Goal: Task Accomplishment & Management: Manage account settings

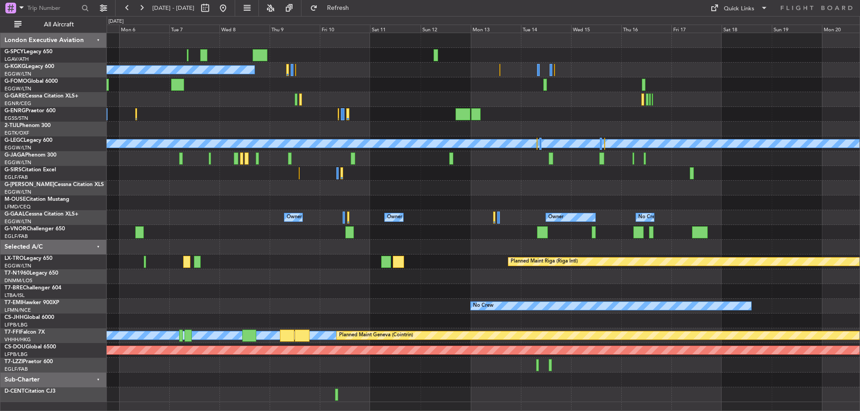
click at [224, 130] on div "Planned Maint [GEOGRAPHIC_DATA] A/C Unavailable [GEOGRAPHIC_DATA] (Ataturk) A/C…" at bounding box center [483, 217] width 753 height 369
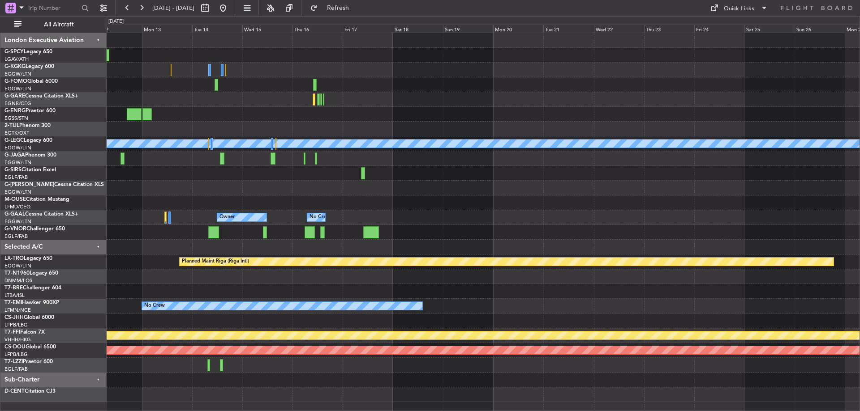
click at [239, 149] on div "A/C Unavailable [GEOGRAPHIC_DATA] (Ataturk) A/C Unavailable [GEOGRAPHIC_DATA] (…" at bounding box center [483, 217] width 753 height 369
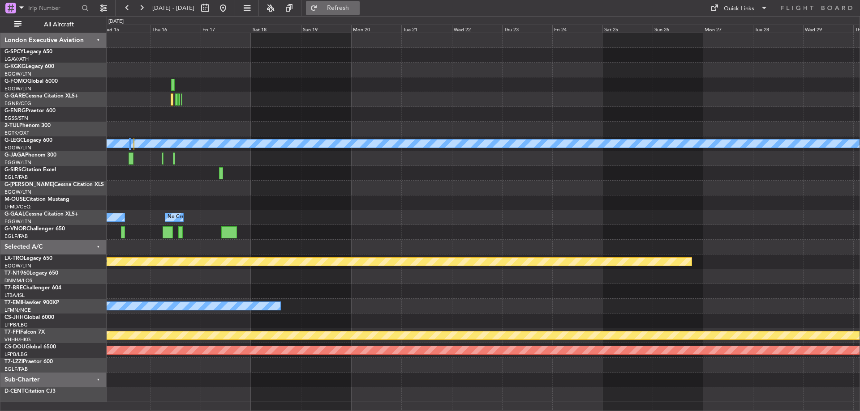
click at [344, 10] on button "Refresh" at bounding box center [333, 8] width 54 height 14
click at [345, 10] on button "Refresh" at bounding box center [333, 8] width 54 height 14
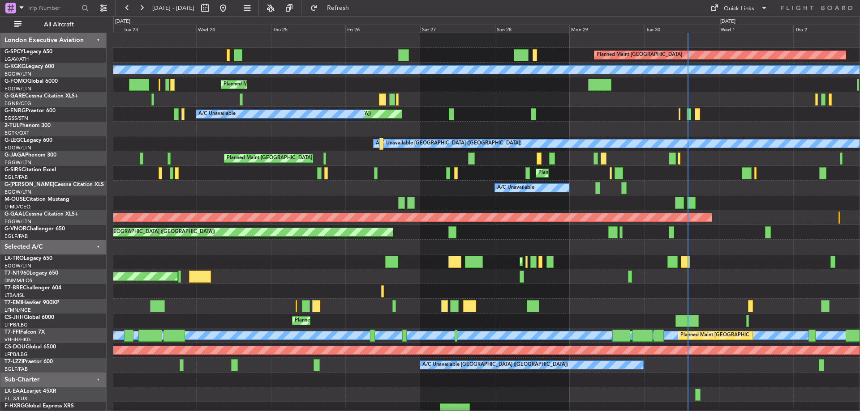
click at [64, 120] on div "Planned Maint [GEOGRAPHIC_DATA] A/C Unavailable [GEOGRAPHIC_DATA] (Ataturk) Pla…" at bounding box center [430, 213] width 860 height 395
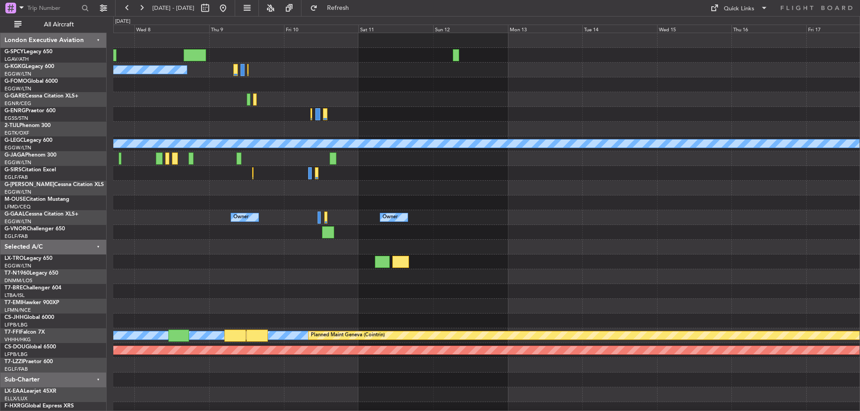
click at [25, 125] on div "A/C Unavailable [GEOGRAPHIC_DATA] (Ataturk) A/C Unavailable [GEOGRAPHIC_DATA] (…" at bounding box center [430, 213] width 860 height 395
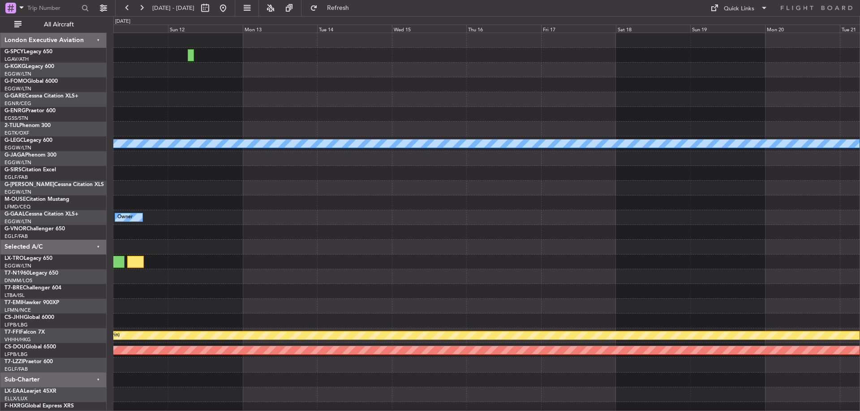
click at [87, 124] on div "A/C Unavailable [GEOGRAPHIC_DATA] ([GEOGRAPHIC_DATA]) Owner Owner [PERSON_NAME]…" at bounding box center [430, 213] width 860 height 395
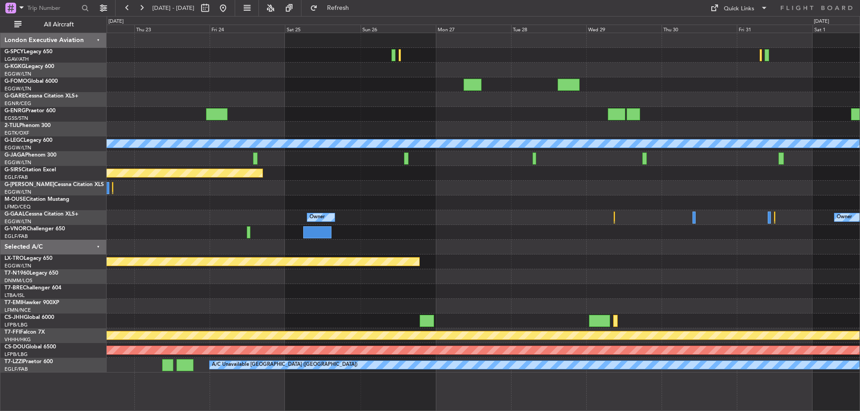
click at [160, 102] on div at bounding box center [483, 99] width 753 height 15
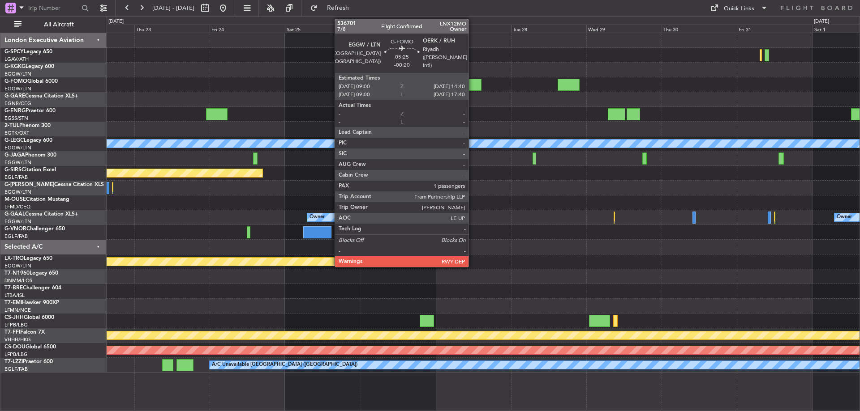
click at [472, 87] on div at bounding box center [472, 85] width 18 height 12
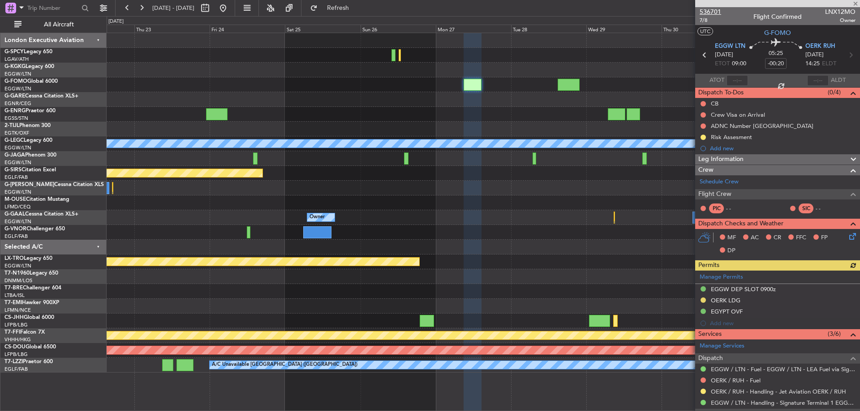
click at [711, 9] on span "536701" at bounding box center [709, 11] width 21 height 9
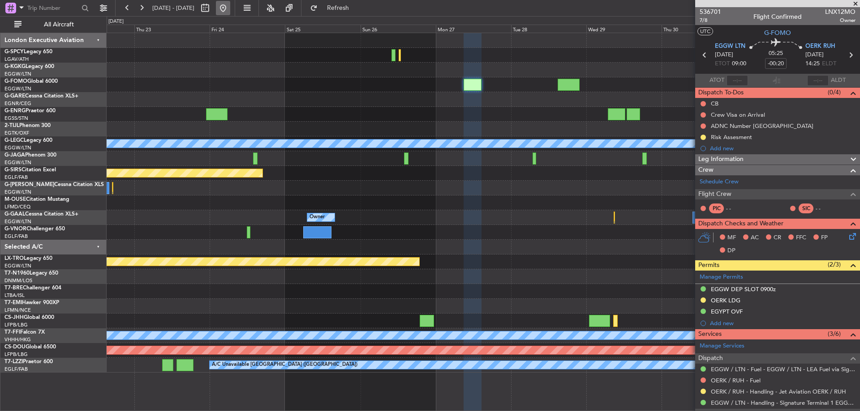
click at [230, 8] on button at bounding box center [223, 8] width 14 height 14
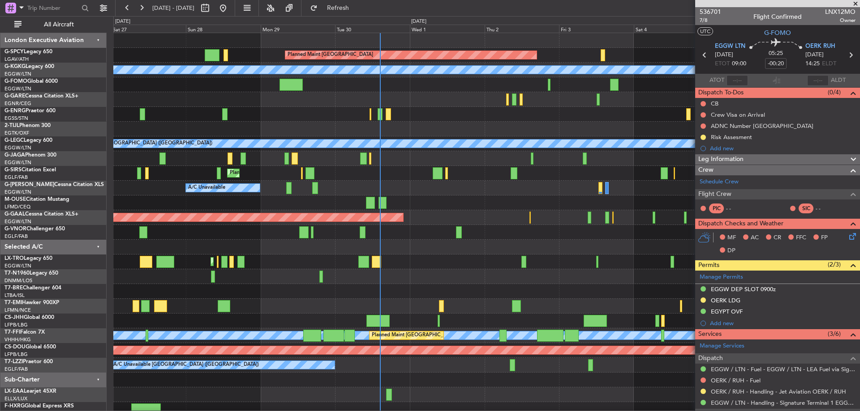
click at [510, 196] on div at bounding box center [486, 203] width 746 height 15
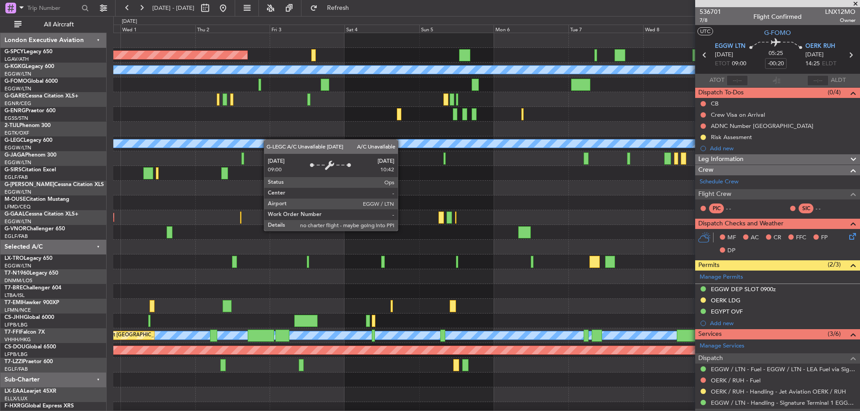
click at [268, 139] on div "Planned Maint [GEOGRAPHIC_DATA] A/C Unavailable [GEOGRAPHIC_DATA] (Ataturk) A/C…" at bounding box center [486, 225] width 746 height 384
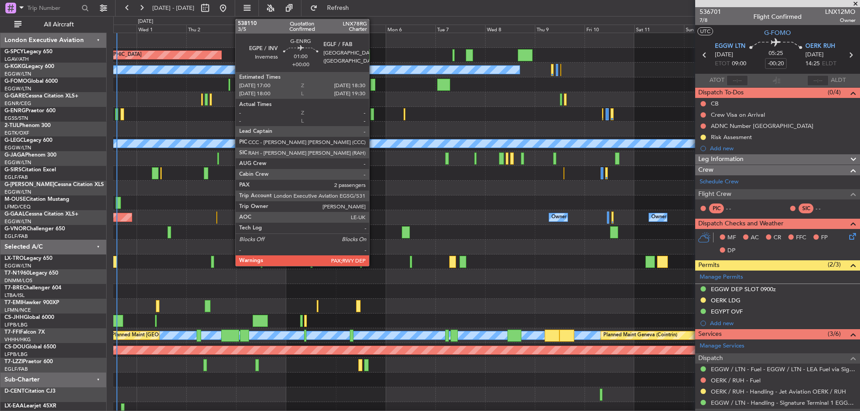
click at [373, 110] on div at bounding box center [371, 114] width 3 height 12
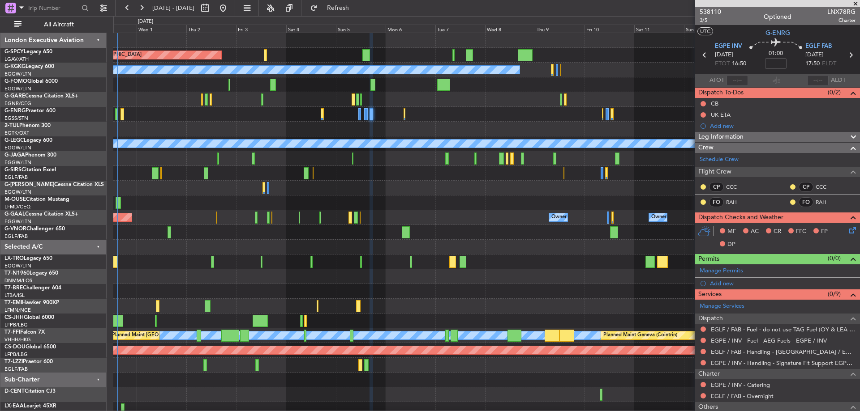
click at [856, 6] on span at bounding box center [855, 4] width 9 height 8
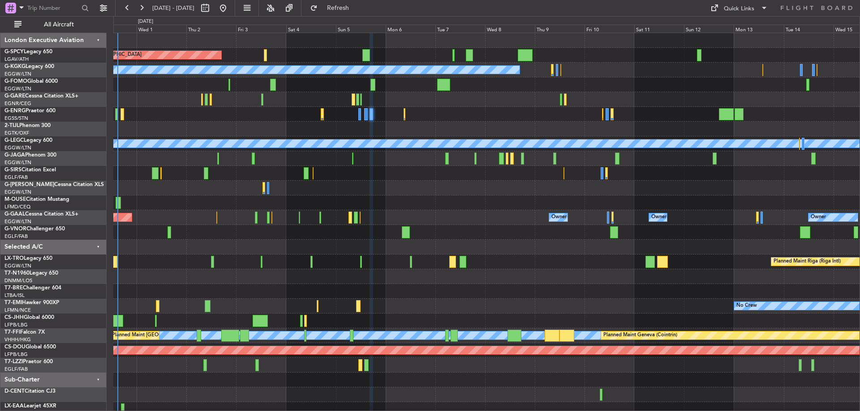
type input "0"
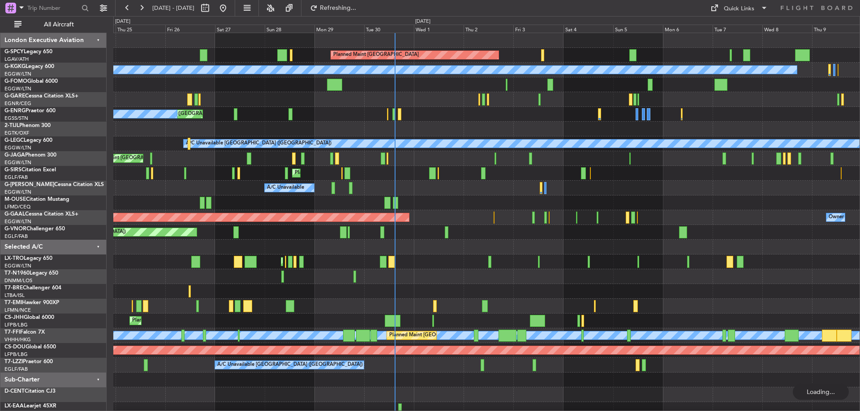
click at [549, 153] on div "Planned Maint [GEOGRAPHIC_DATA] A/C Unavailable [GEOGRAPHIC_DATA] (Ataturk) Pla…" at bounding box center [486, 225] width 746 height 384
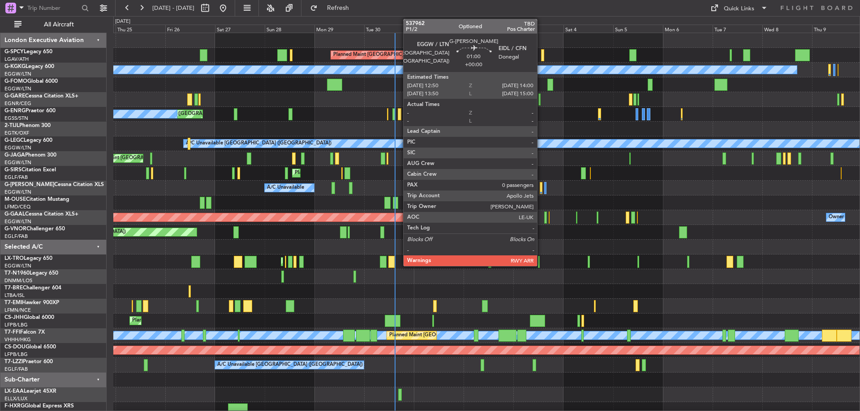
click at [541, 186] on div at bounding box center [540, 188] width 3 height 12
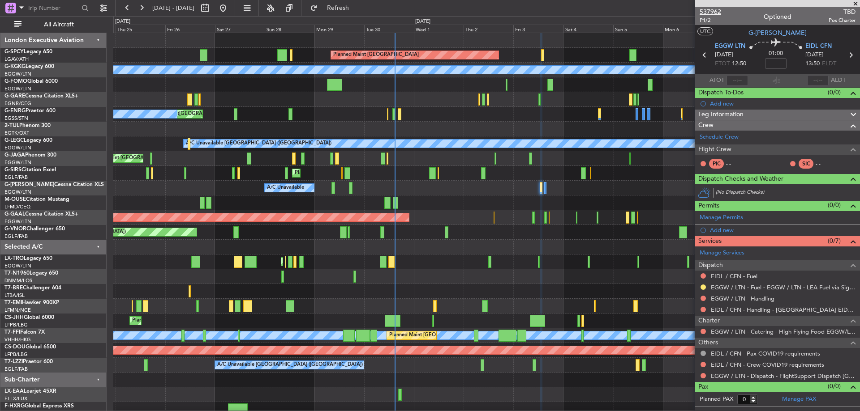
click at [716, 10] on span "537962" at bounding box center [709, 11] width 21 height 9
click at [749, 274] on link "EIDL / CFN - Fuel" at bounding box center [734, 277] width 47 height 8
click at [709, 12] on span "537962" at bounding box center [709, 11] width 21 height 9
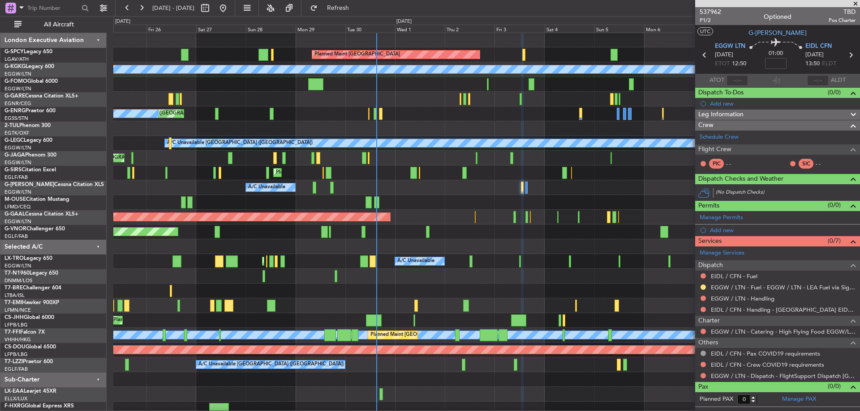
scroll to position [0, 0]
click at [444, 121] on div "Unplanned Maint [GEOGRAPHIC_DATA] ([GEOGRAPHIC_DATA]) A/C Unavailable" at bounding box center [486, 114] width 746 height 15
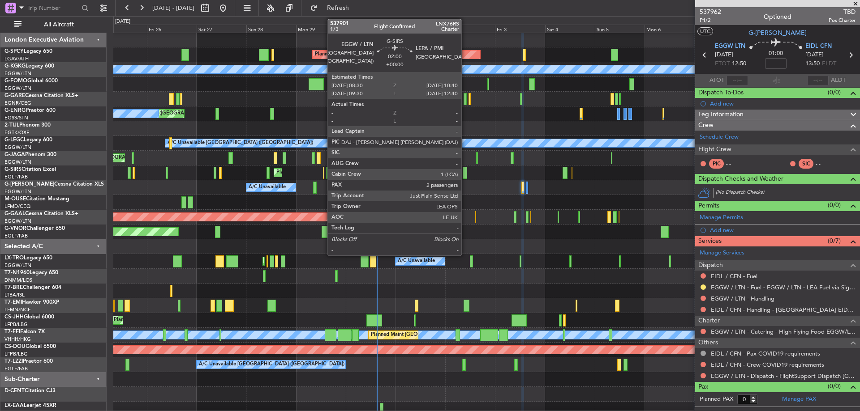
click at [465, 178] on div at bounding box center [464, 173] width 5 height 12
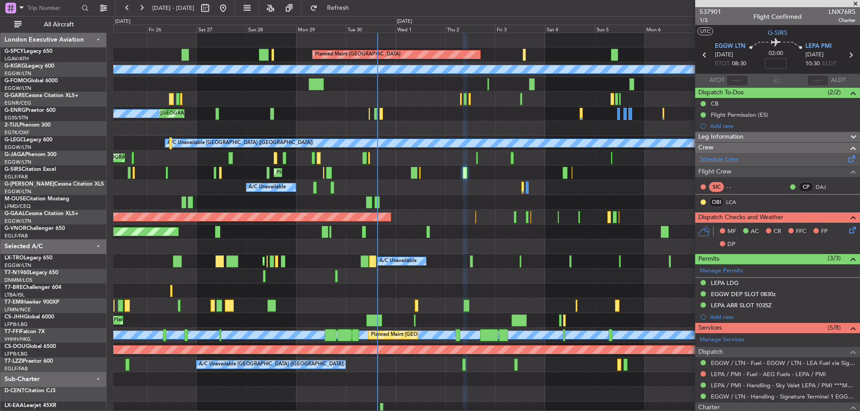
click at [720, 160] on link "Schedule Crew" at bounding box center [718, 159] width 39 height 9
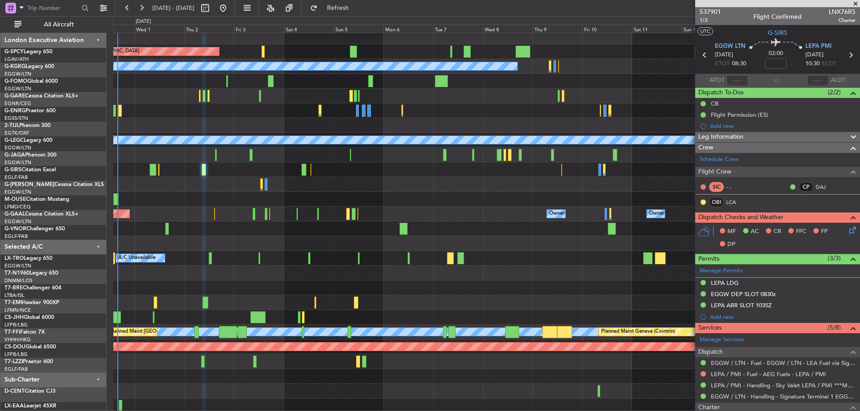
scroll to position [4, 0]
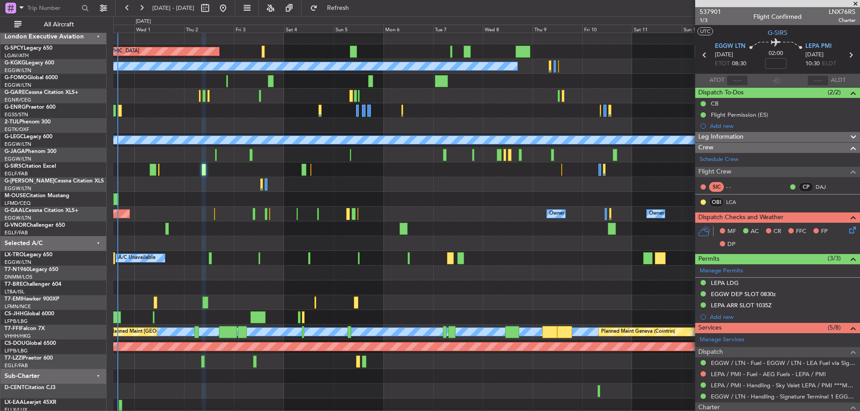
click at [170, 107] on div at bounding box center [486, 110] width 746 height 15
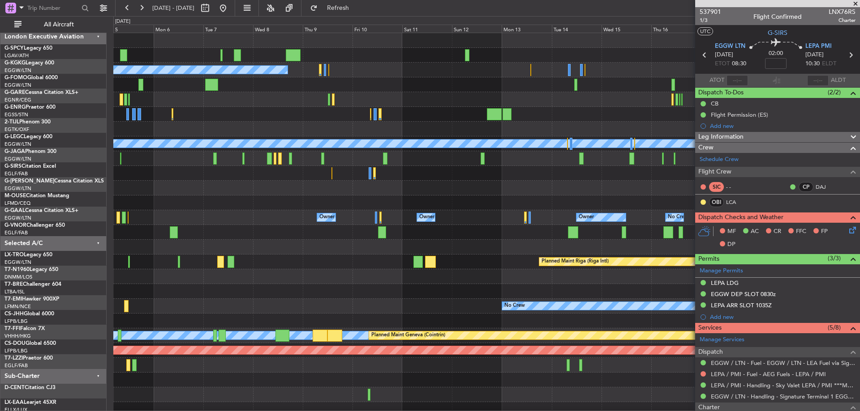
scroll to position [0, 0]
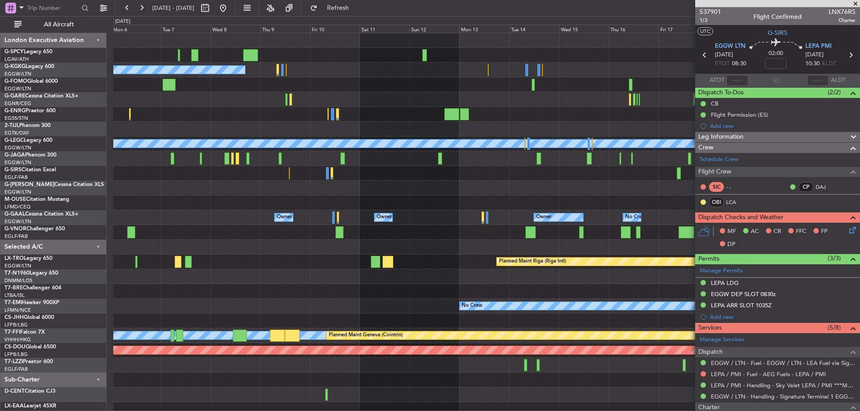
click at [252, 178] on div "Planned Maint [GEOGRAPHIC_DATA] A/C Unavailable [GEOGRAPHIC_DATA] (Ataturk) A/C…" at bounding box center [486, 232] width 746 height 399
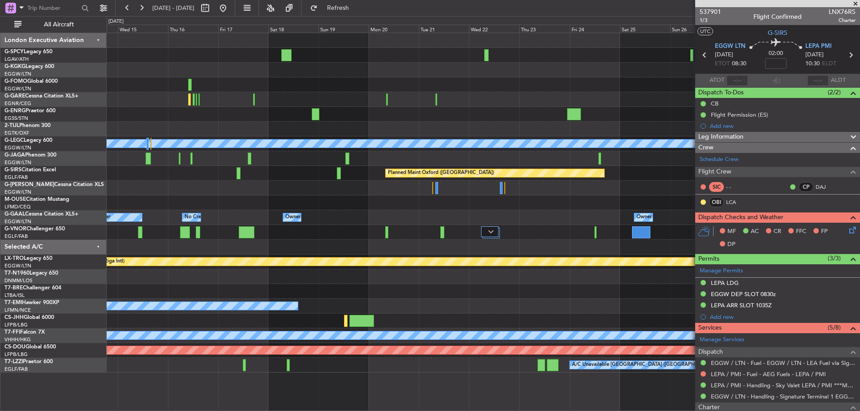
click at [469, 183] on div at bounding box center [483, 188] width 753 height 15
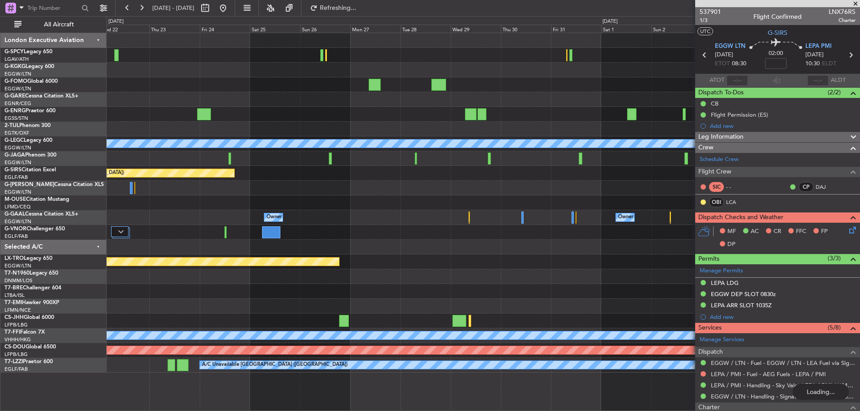
click at [120, 197] on div at bounding box center [483, 203] width 753 height 15
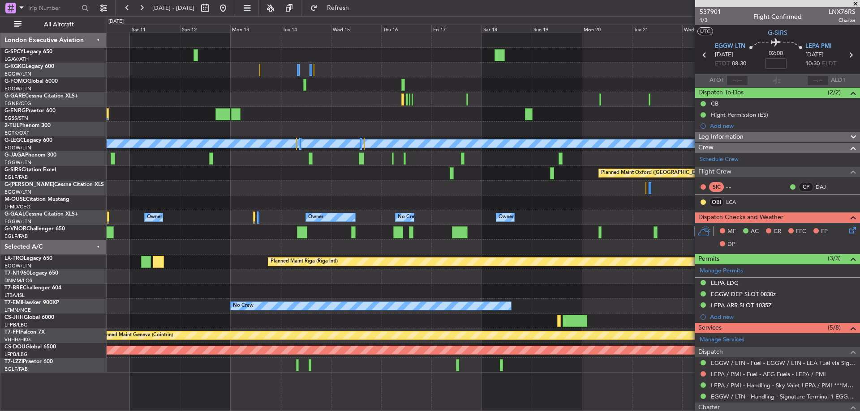
click at [557, 193] on div "A/C Unavailable [GEOGRAPHIC_DATA] (Ataturk) A/C Unavailable [GEOGRAPHIC_DATA] (…" at bounding box center [483, 203] width 753 height 340
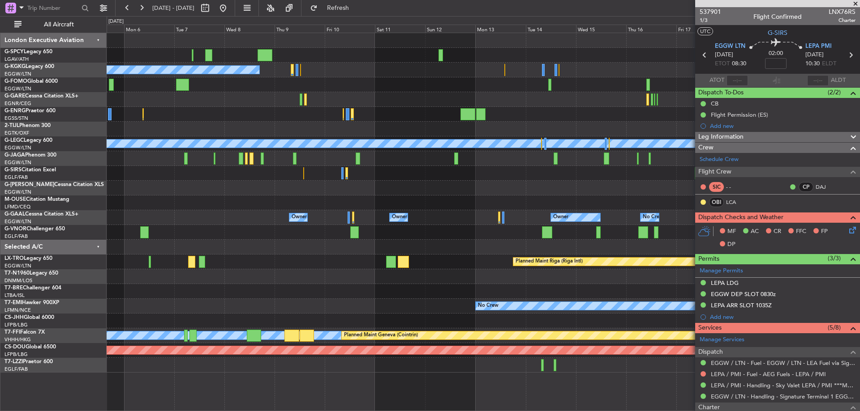
click at [552, 175] on div "Planned Maint [GEOGRAPHIC_DATA] A/C Unavailable [GEOGRAPHIC_DATA] (Ataturk) A/C…" at bounding box center [483, 203] width 753 height 340
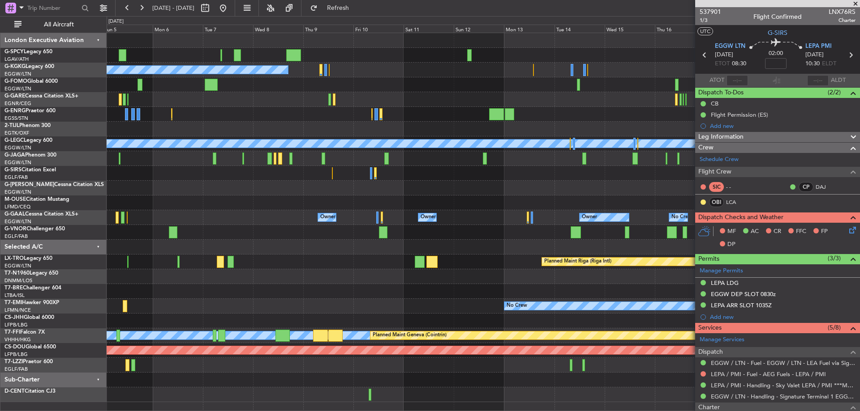
click at [365, 175] on div "Planned Maint Oxford ([GEOGRAPHIC_DATA])" at bounding box center [483, 173] width 753 height 15
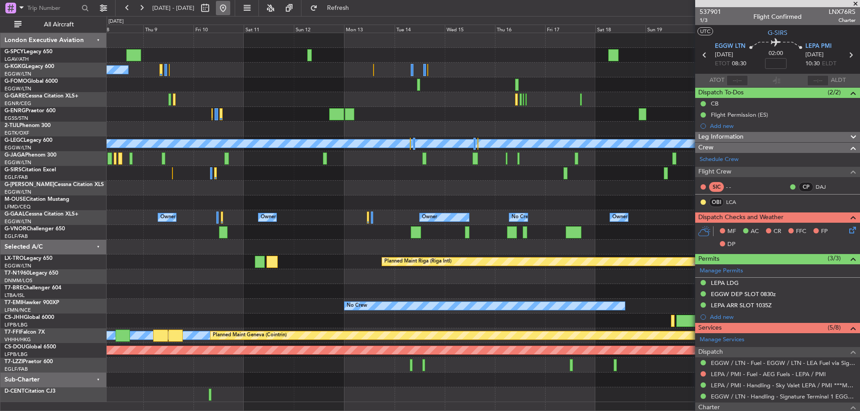
click at [230, 1] on button at bounding box center [223, 8] width 14 height 14
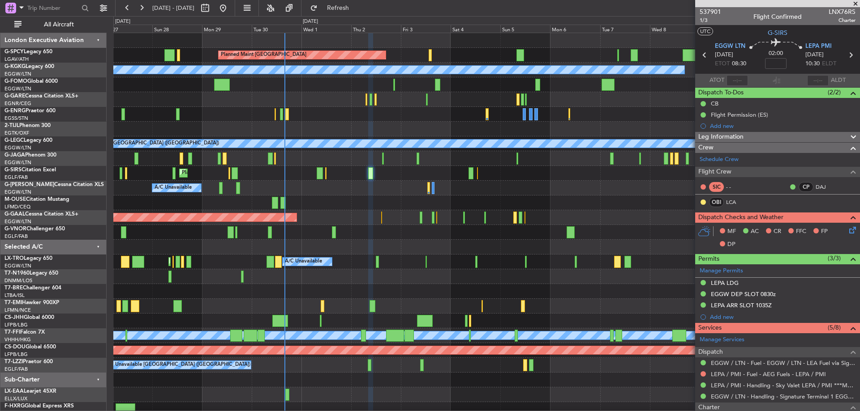
click at [312, 177] on div "Planned Maint [GEOGRAPHIC_DATA] ([GEOGRAPHIC_DATA])" at bounding box center [486, 173] width 746 height 15
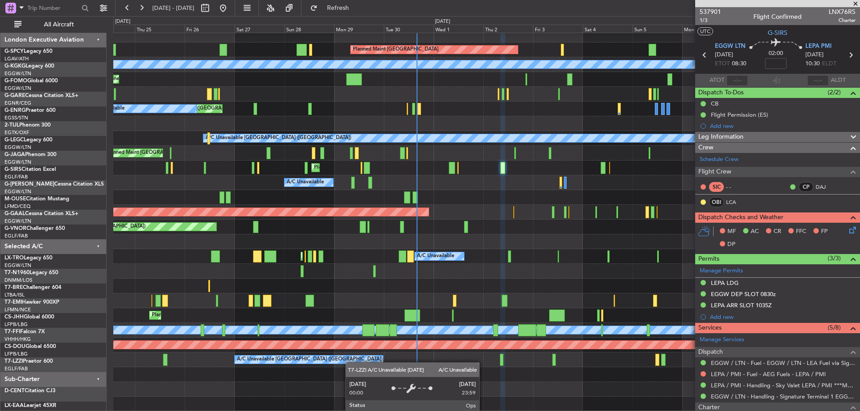
scroll to position [5, 0]
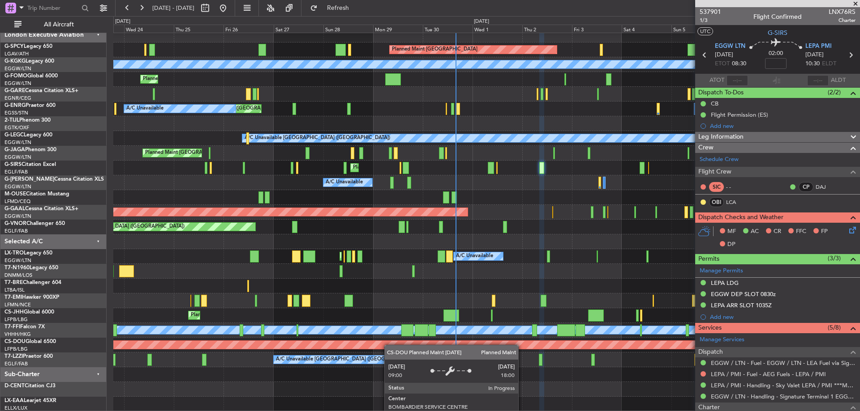
click at [389, 345] on div "Planned Maint [GEOGRAPHIC_DATA] A/C Unavailable [GEOGRAPHIC_DATA] (Ataturk) Pla…" at bounding box center [486, 220] width 746 height 384
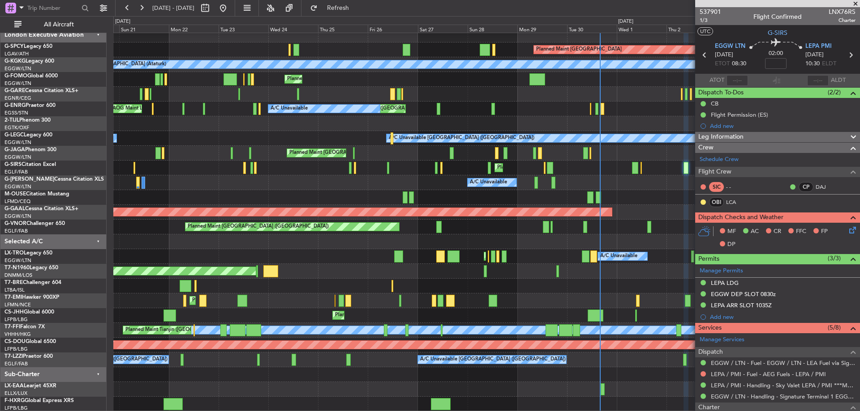
click at [858, 4] on span at bounding box center [855, 4] width 9 height 8
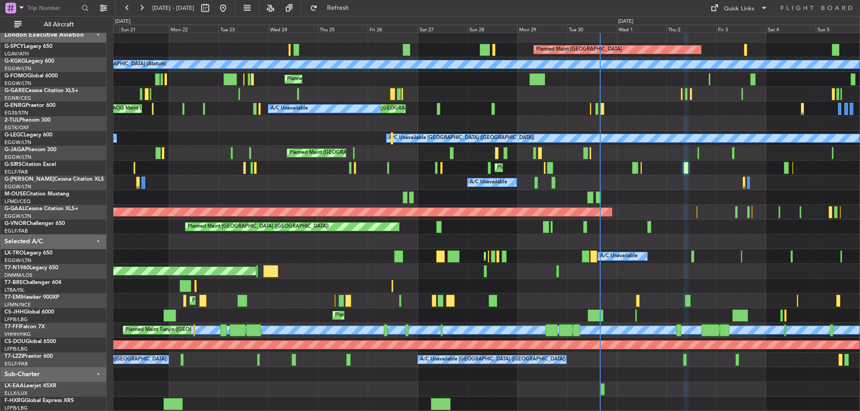
type input "0"
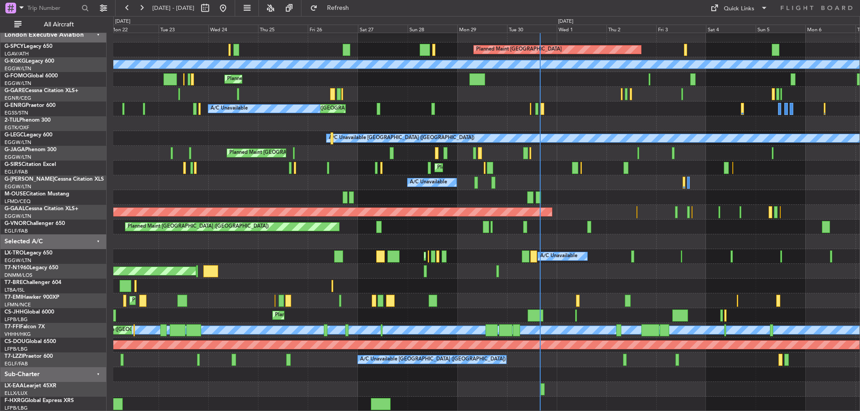
click at [609, 307] on div "Planned Maint [GEOGRAPHIC_DATA]" at bounding box center [486, 301] width 746 height 15
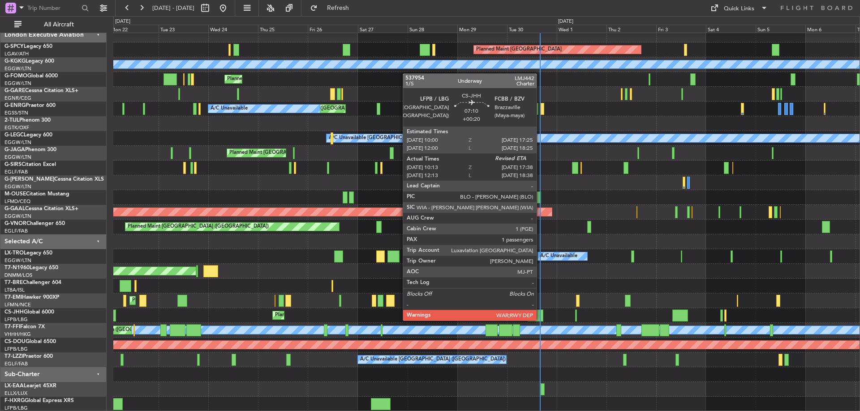
click at [540, 320] on div at bounding box center [535, 316] width 16 height 12
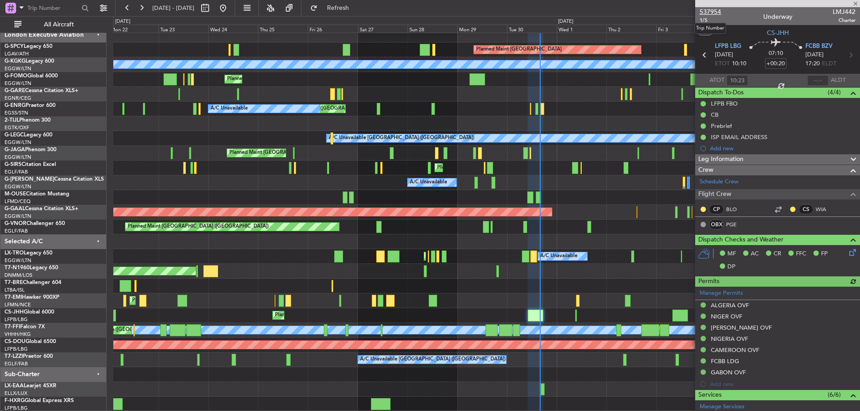
click at [715, 11] on span "537954" at bounding box center [709, 11] width 21 height 9
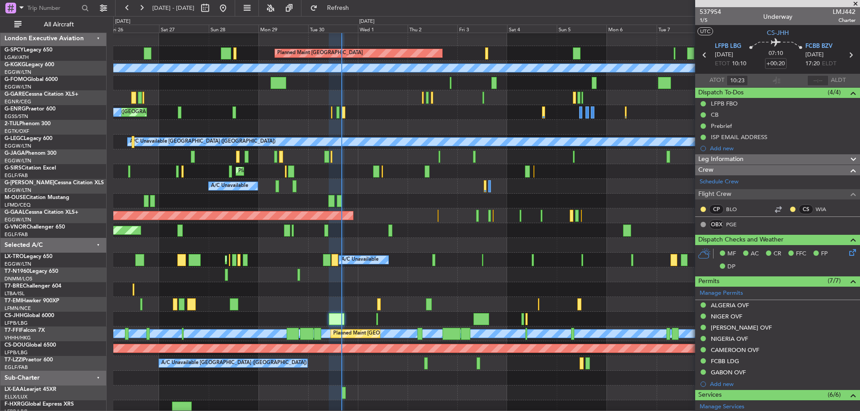
click at [321, 281] on div "AOG Maint London ([GEOGRAPHIC_DATA])" at bounding box center [486, 275] width 746 height 15
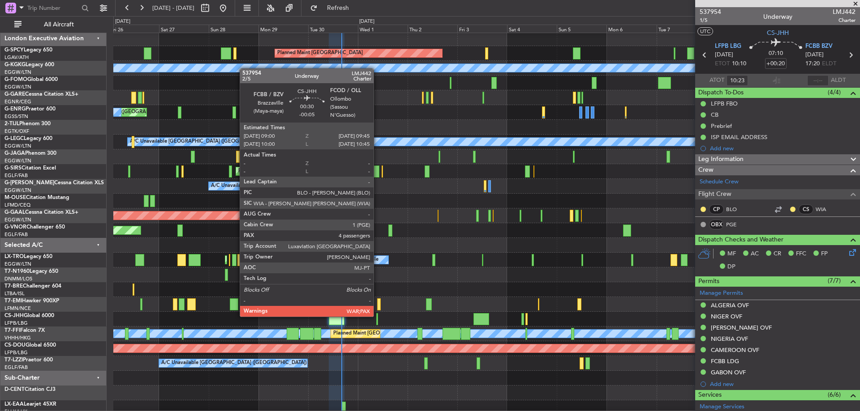
click at [377, 316] on div at bounding box center [377, 319] width 2 height 12
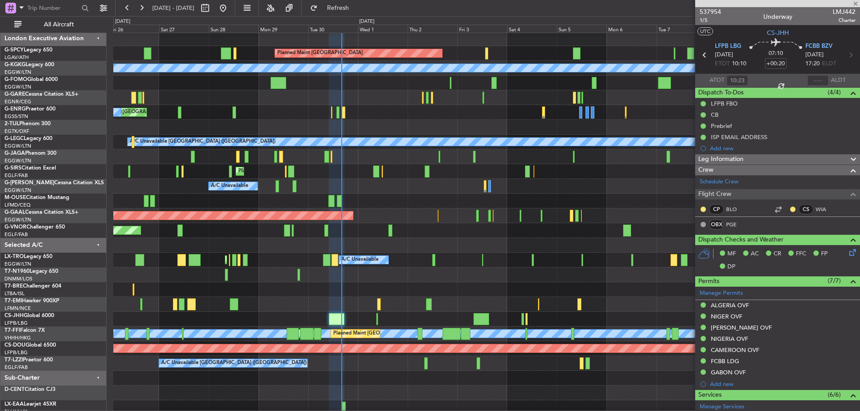
type input "-00:05"
type input "5"
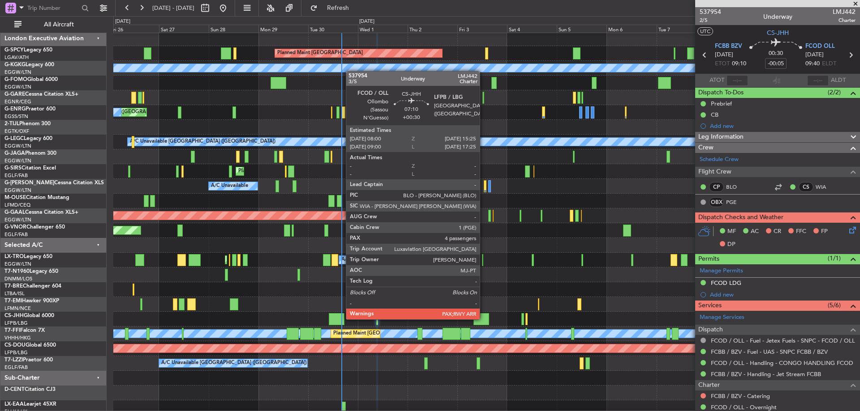
click at [484, 319] on div at bounding box center [481, 319] width 16 height 12
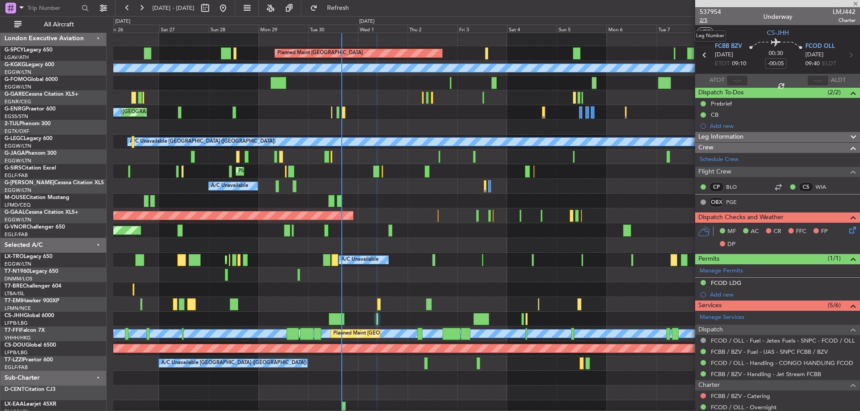
type input "+00:30"
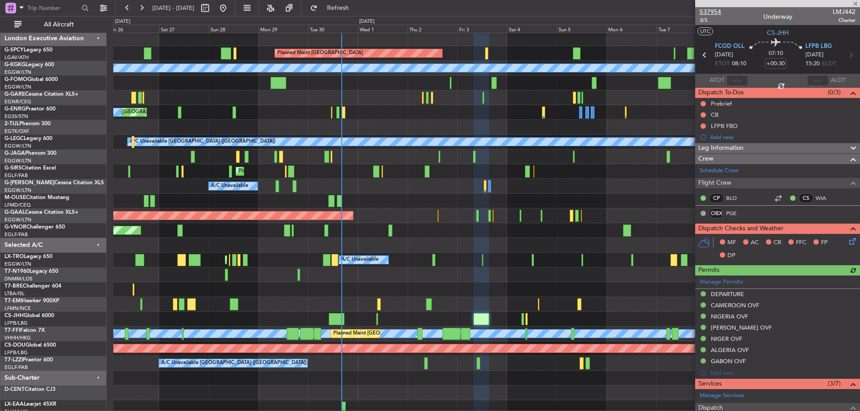
click at [709, 9] on span "537954" at bounding box center [709, 11] width 21 height 9
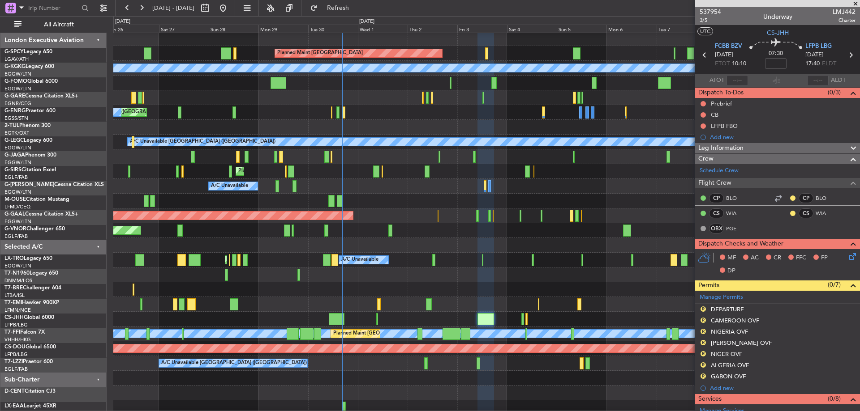
scroll to position [2, 0]
click at [357, 5] on span "Refresh" at bounding box center [338, 8] width 38 height 6
click at [378, 321] on div "Planned Maint [GEOGRAPHIC_DATA] ([GEOGRAPHIC_DATA])" at bounding box center [486, 319] width 746 height 15
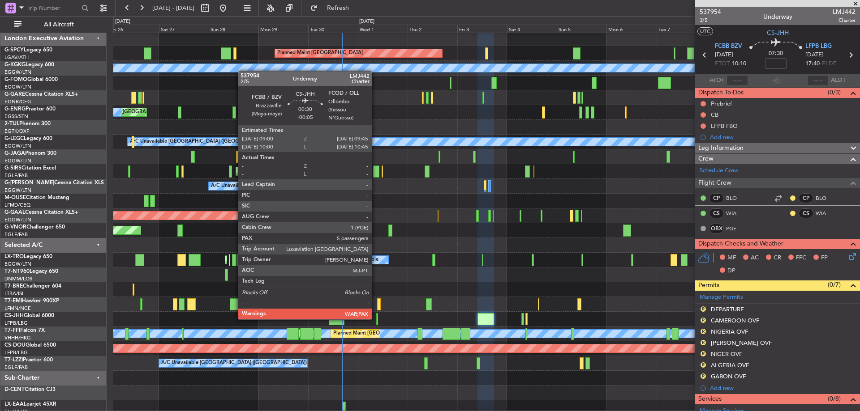
click at [376, 319] on div at bounding box center [377, 319] width 2 height 12
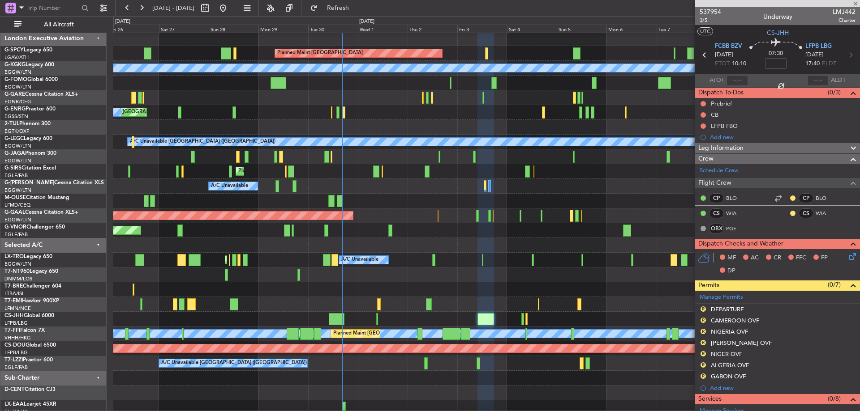
type input "-00:05"
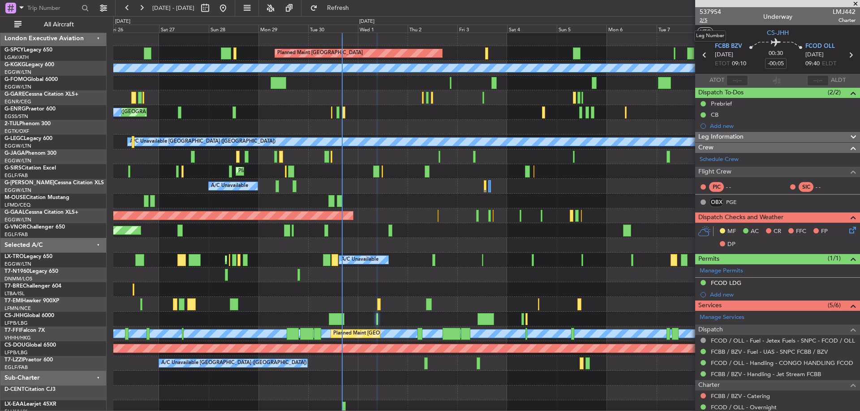
click at [703, 21] on span "2/5" at bounding box center [709, 21] width 21 height 8
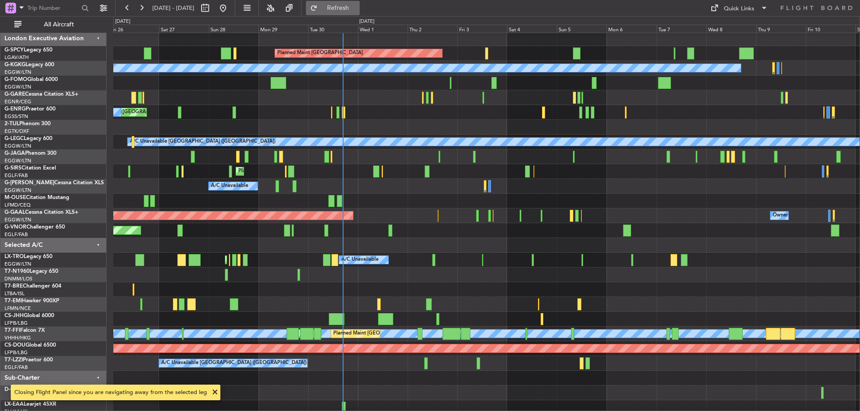
click at [354, 3] on button "Refresh" at bounding box center [333, 8] width 54 height 14
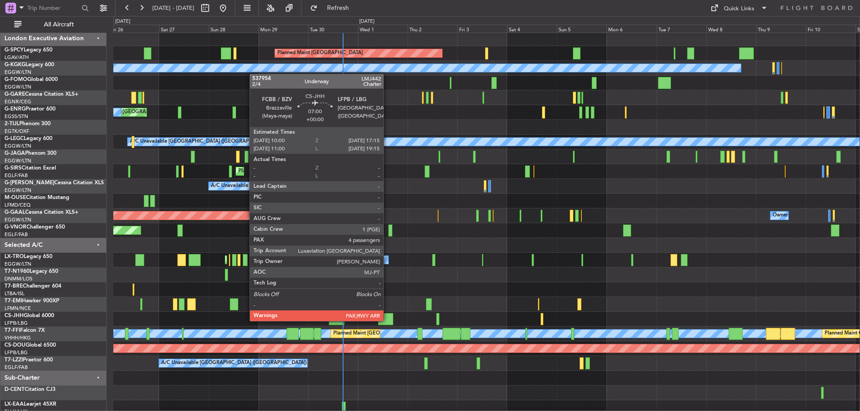
click at [387, 321] on div at bounding box center [385, 319] width 15 height 12
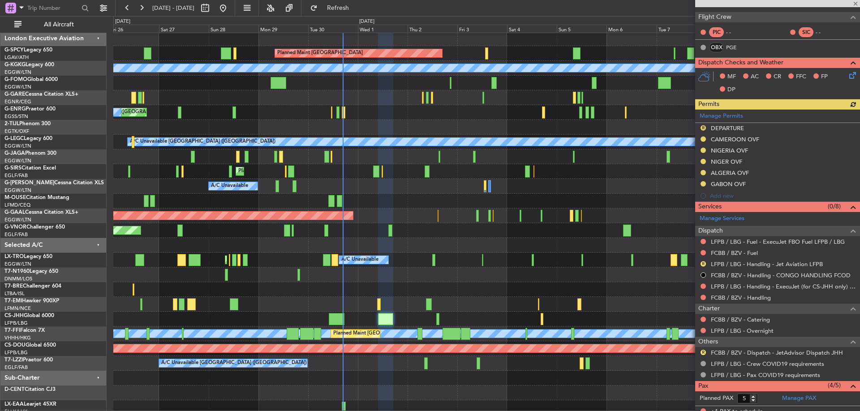
scroll to position [179, 0]
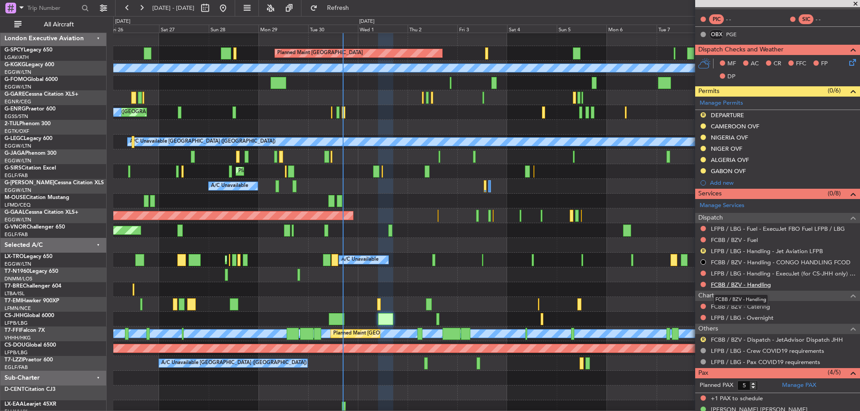
click at [750, 284] on link "FCBB / BZV - Handling" at bounding box center [741, 285] width 60 height 8
click at [740, 239] on link "FCBB / BZV - Fuel" at bounding box center [734, 240] width 47 height 8
click at [344, 320] on div "Planned Maint [GEOGRAPHIC_DATA] ([GEOGRAPHIC_DATA])" at bounding box center [486, 319] width 746 height 15
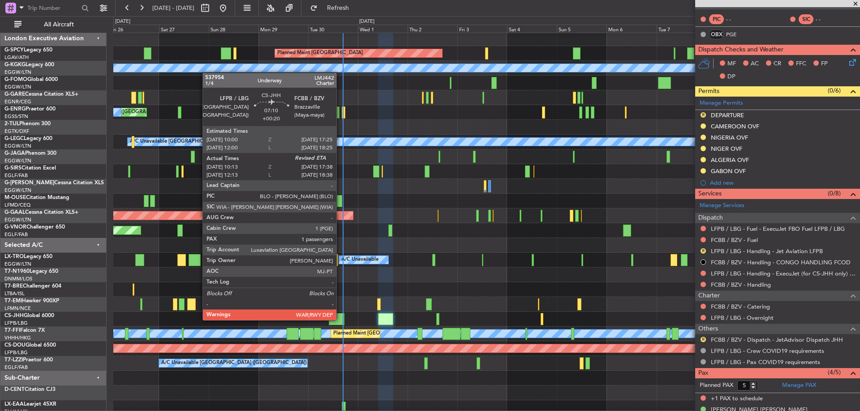
click at [340, 320] on div at bounding box center [337, 319] width 16 height 12
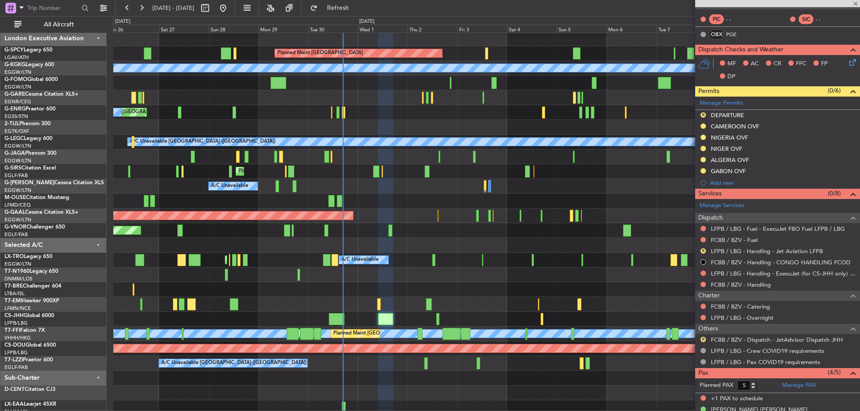
type input "+00:20"
type input "10:23"
type input "1"
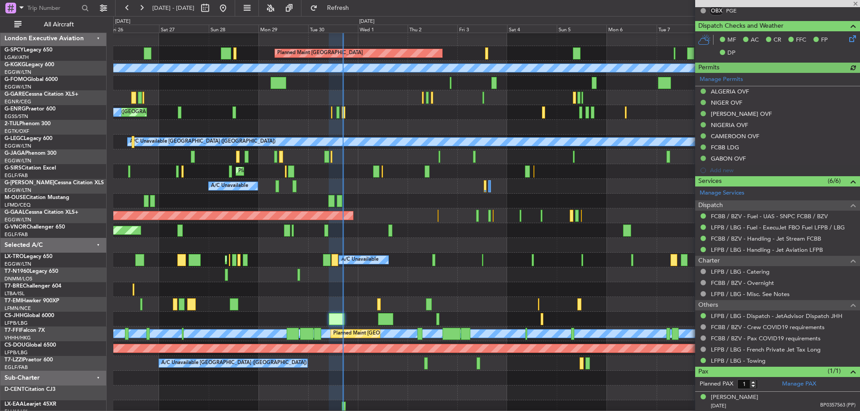
scroll to position [214, 0]
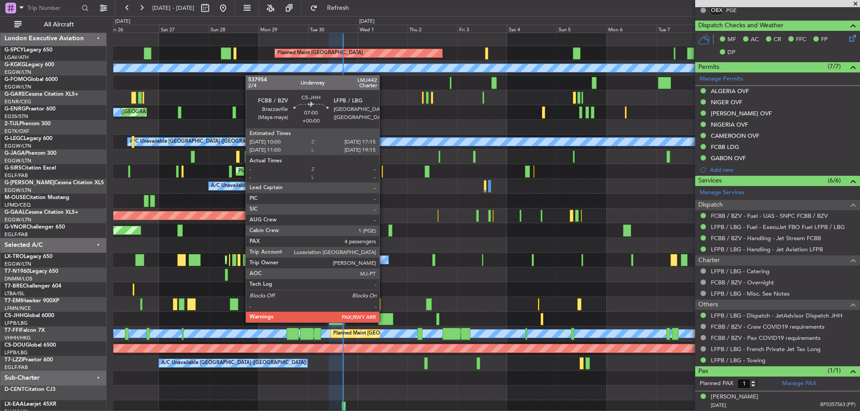
click at [383, 322] on div at bounding box center [385, 319] width 15 height 12
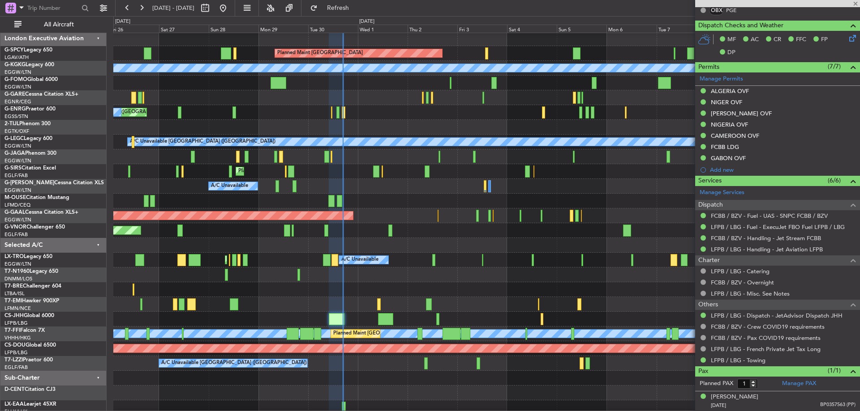
type input "5"
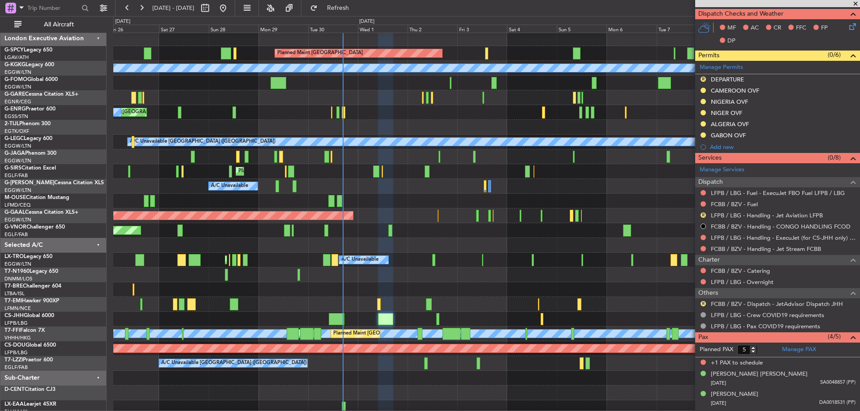
scroll to position [215, 0]
click at [743, 200] on link "FCBB / BZV - Fuel" at bounding box center [734, 204] width 47 height 8
click at [357, 5] on span "Refresh" at bounding box center [338, 8] width 38 height 6
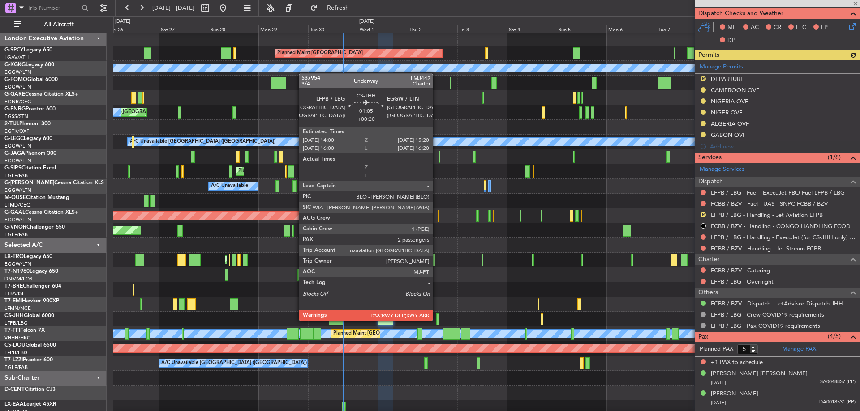
click at [437, 320] on div at bounding box center [437, 319] width 3 height 12
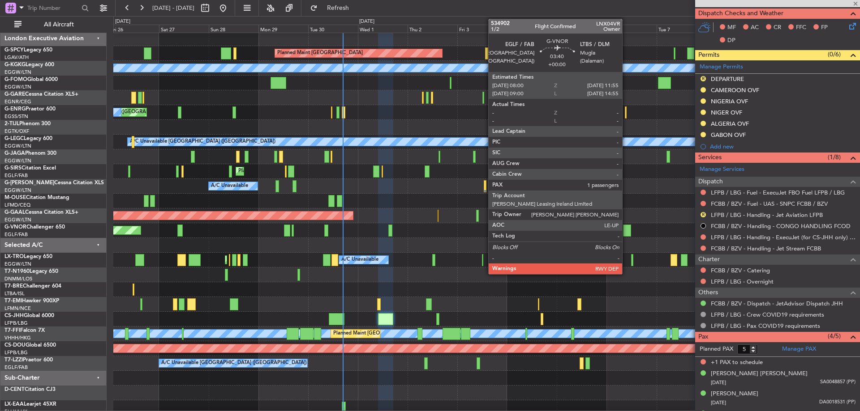
type input "+00:20"
type input "3"
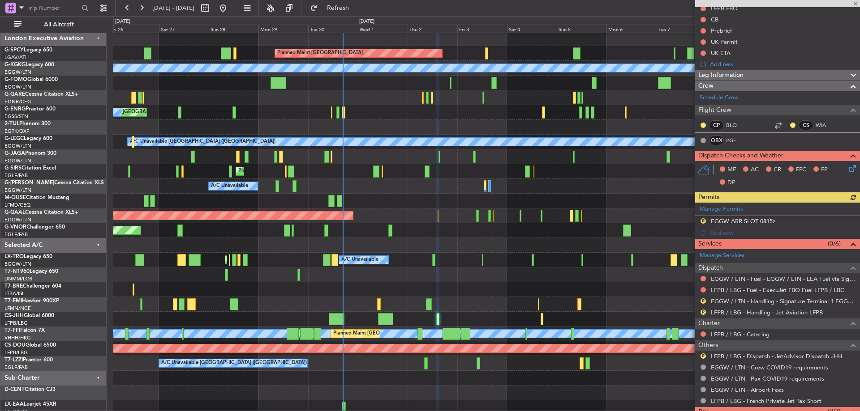
scroll to position [99, 0]
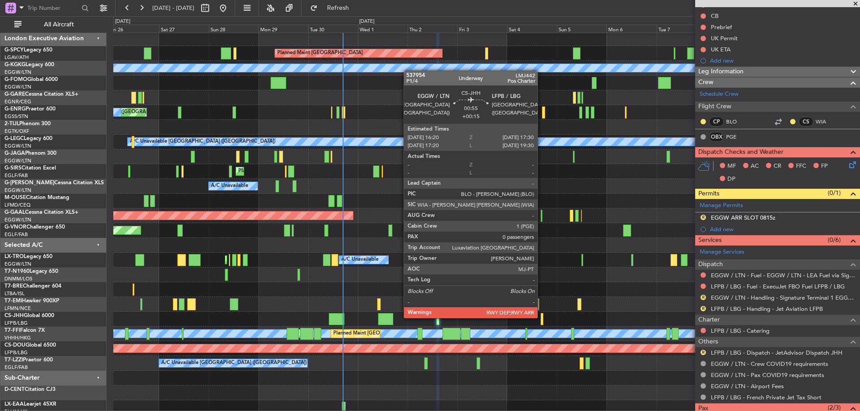
click at [541, 317] on div at bounding box center [541, 319] width 3 height 12
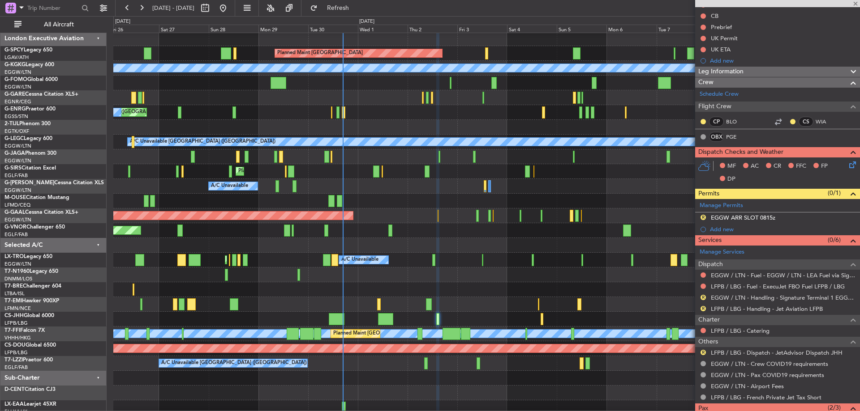
type input "+00:15"
type input "0"
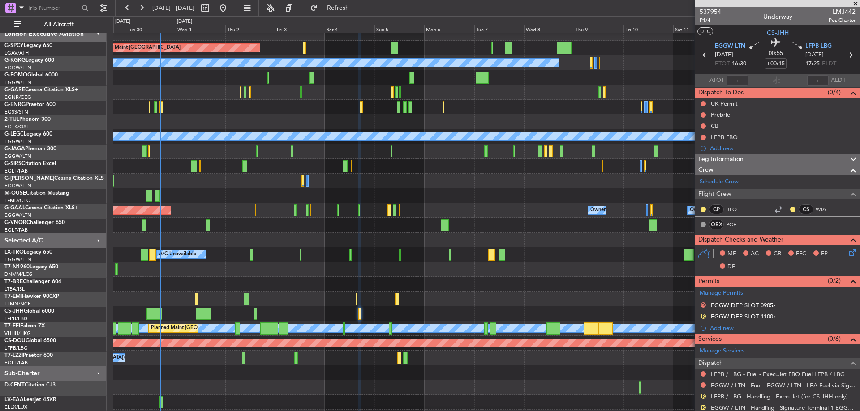
scroll to position [9, 0]
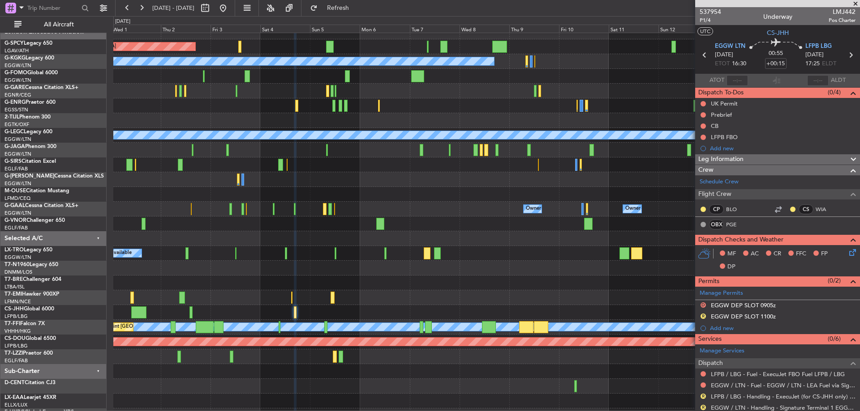
click at [389, 271] on div at bounding box center [486, 268] width 746 height 15
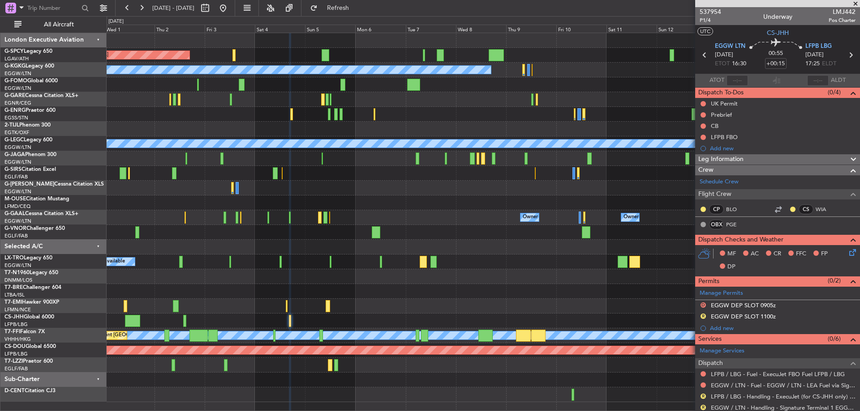
scroll to position [0, 0]
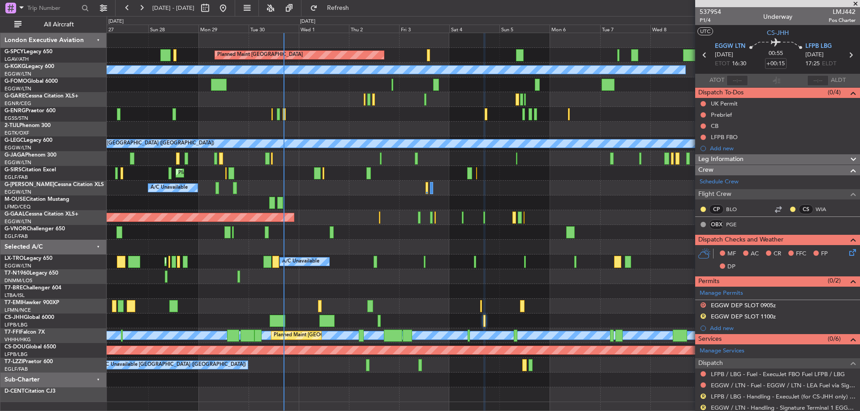
click at [514, 278] on div "AOG Maint London ([GEOGRAPHIC_DATA])" at bounding box center [483, 277] width 753 height 15
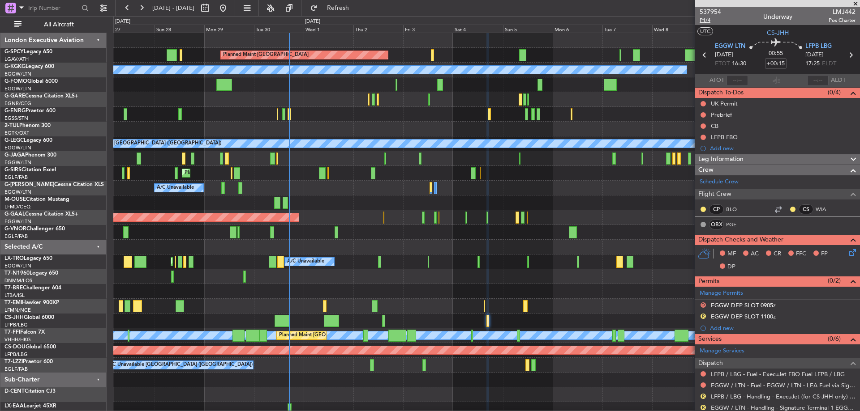
click at [703, 19] on span "P1/4" at bounding box center [709, 21] width 21 height 8
click at [352, 9] on span "Refresh" at bounding box center [338, 8] width 38 height 6
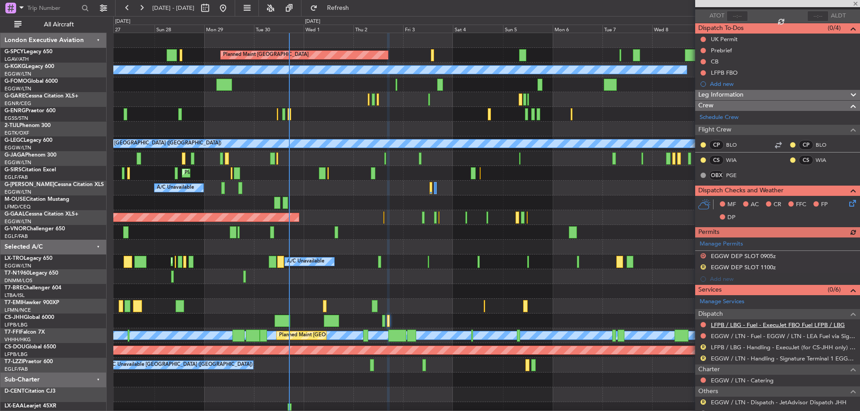
scroll to position [109, 0]
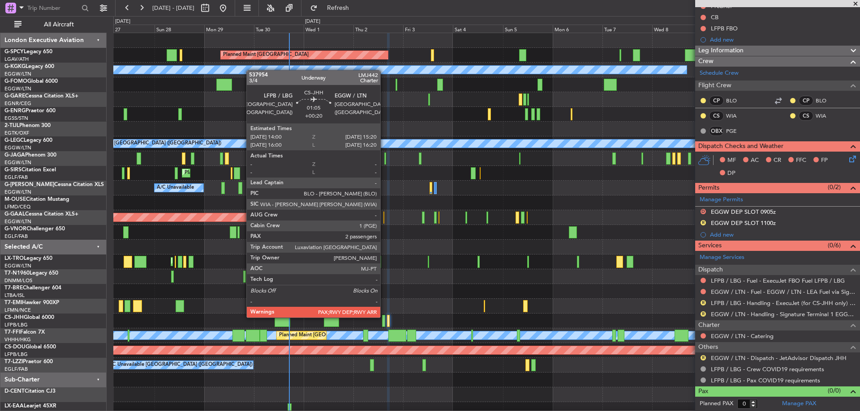
click at [384, 317] on div at bounding box center [383, 321] width 3 height 12
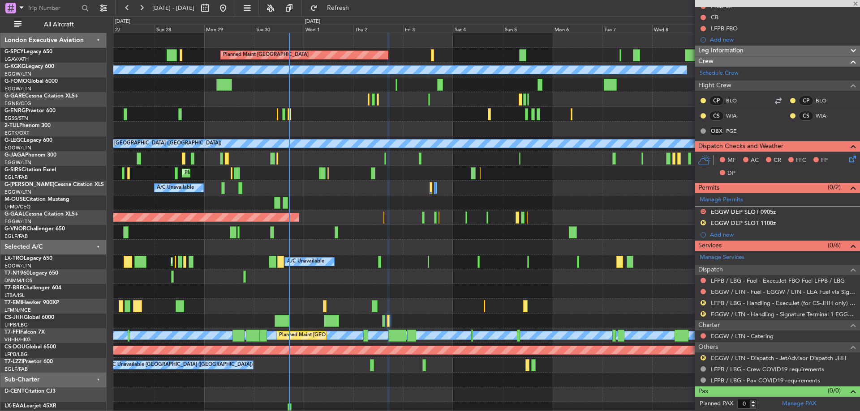
type input "+00:20"
type input "3"
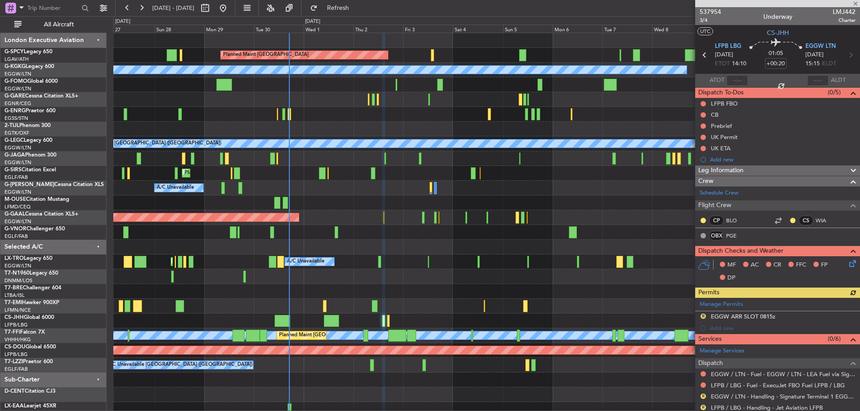
scroll to position [167, 0]
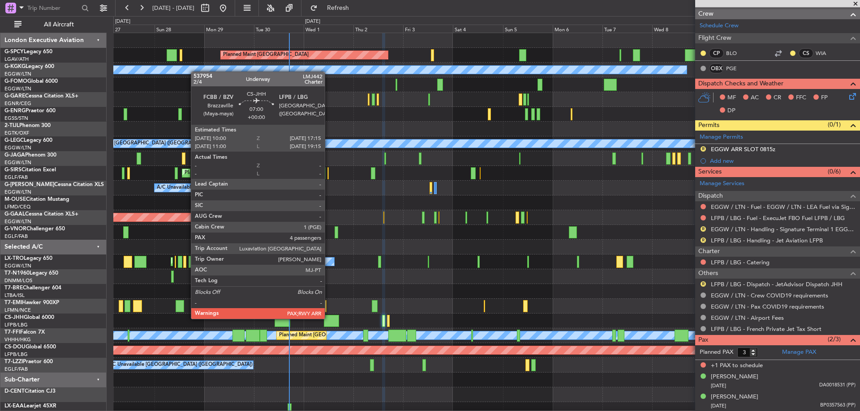
click at [329, 318] on div at bounding box center [331, 321] width 15 height 12
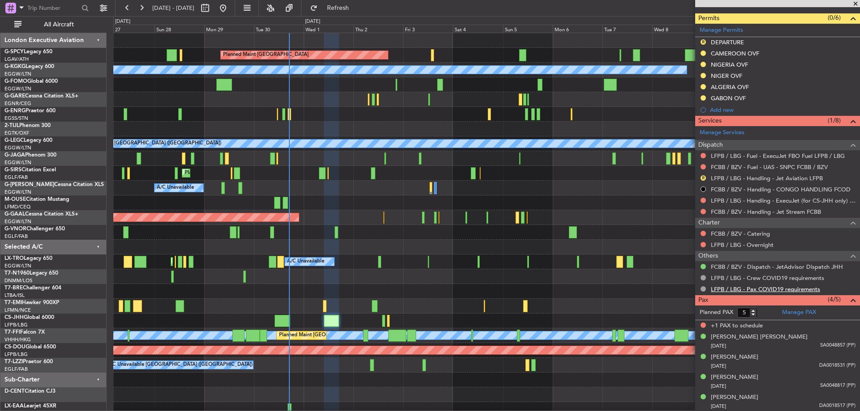
scroll to position [253, 0]
type input "4"
click at [753, 315] on input "4" at bounding box center [747, 313] width 21 height 10
click at [762, 314] on form "Planned PAX 4" at bounding box center [736, 312] width 82 height 14
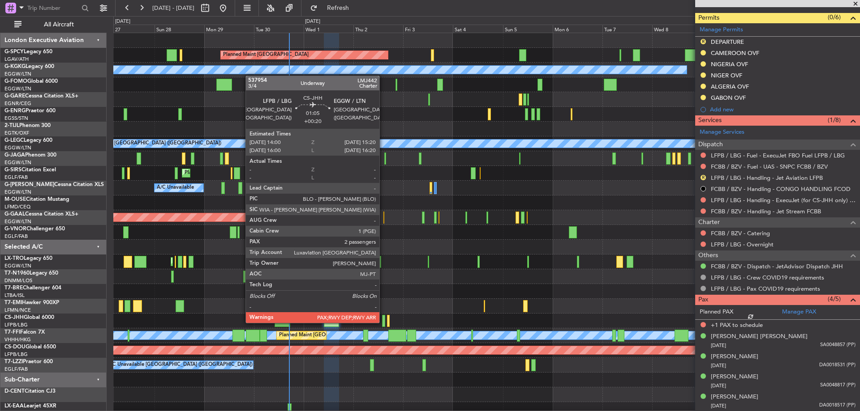
click at [383, 322] on div at bounding box center [383, 321] width 3 height 12
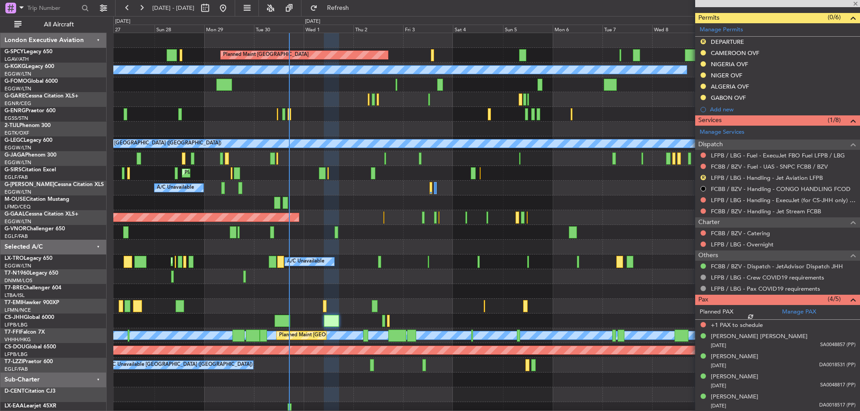
scroll to position [241, 0]
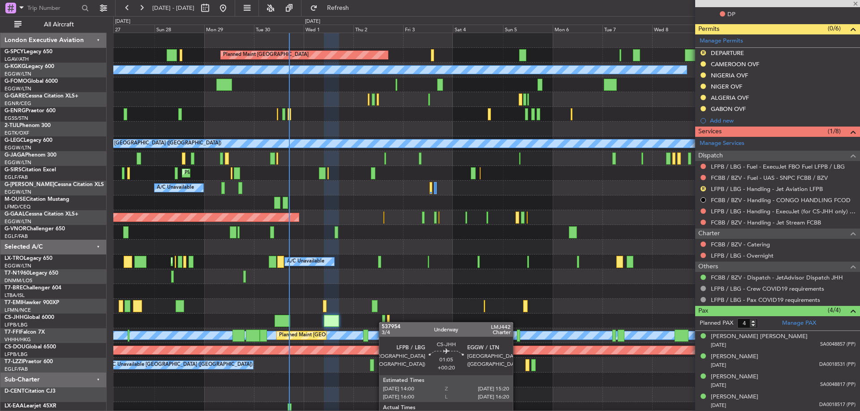
type input "+00:20"
type input "3"
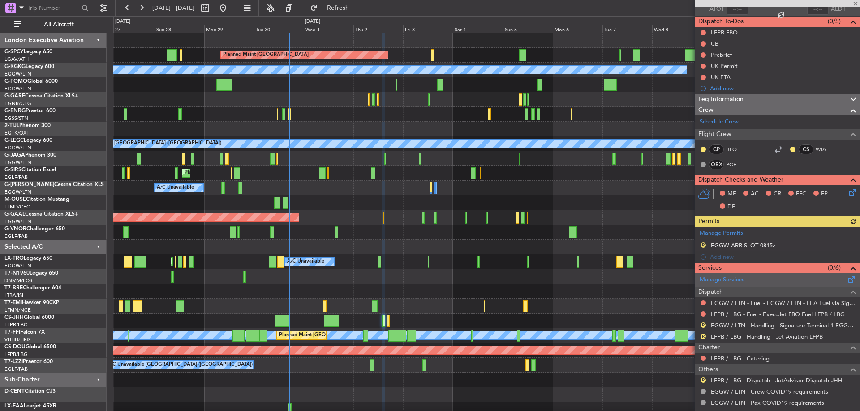
scroll to position [134, 0]
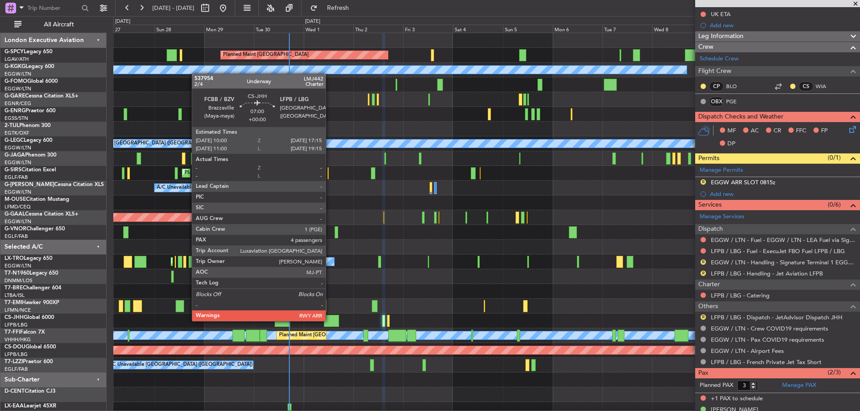
click at [330, 321] on div at bounding box center [331, 321] width 15 height 12
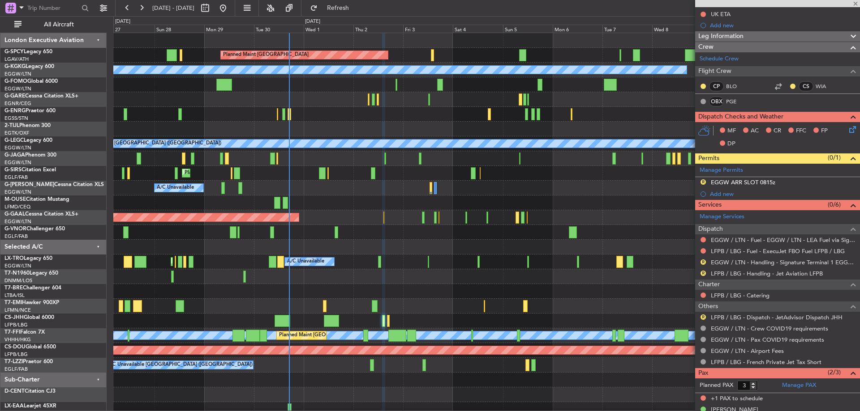
type input "4"
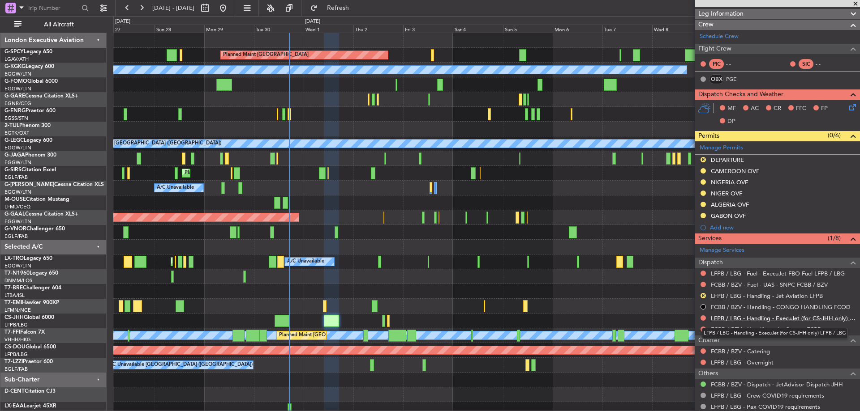
click at [811, 320] on link "LFPB / LBG - Handling - ExecuJet (for CS-JHH only) LFPB / LBG" at bounding box center [783, 319] width 145 height 8
click at [342, 9] on button "Refresh" at bounding box center [333, 8] width 54 height 14
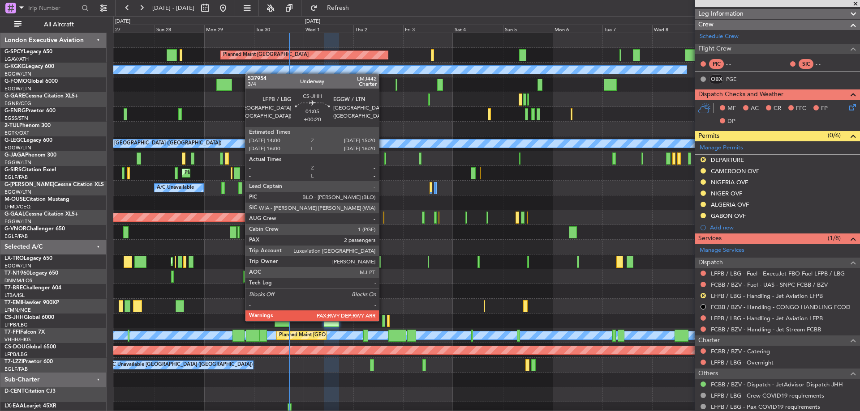
click at [383, 321] on div at bounding box center [383, 321] width 3 height 12
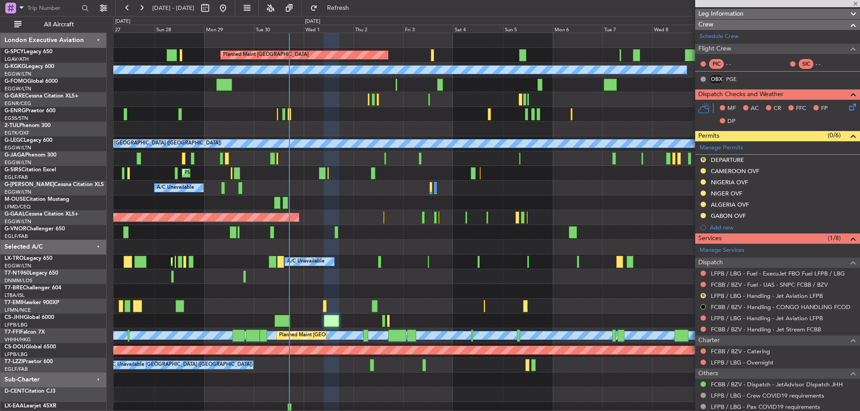
type input "+00:20"
type input "3"
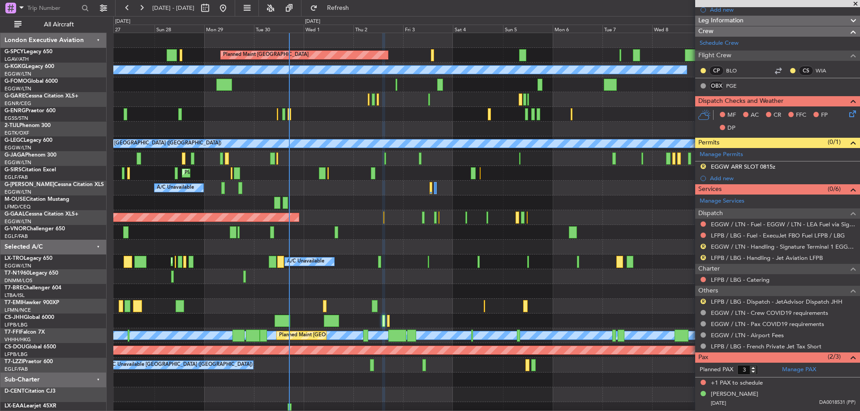
scroll to position [167, 0]
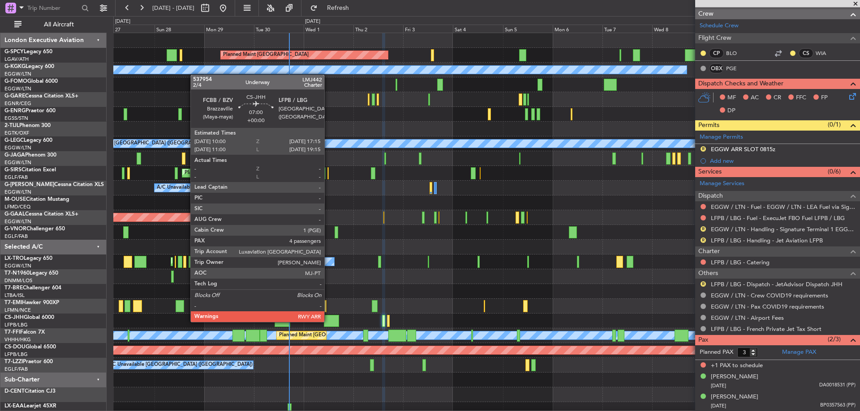
click at [328, 321] on div at bounding box center [331, 321] width 15 height 12
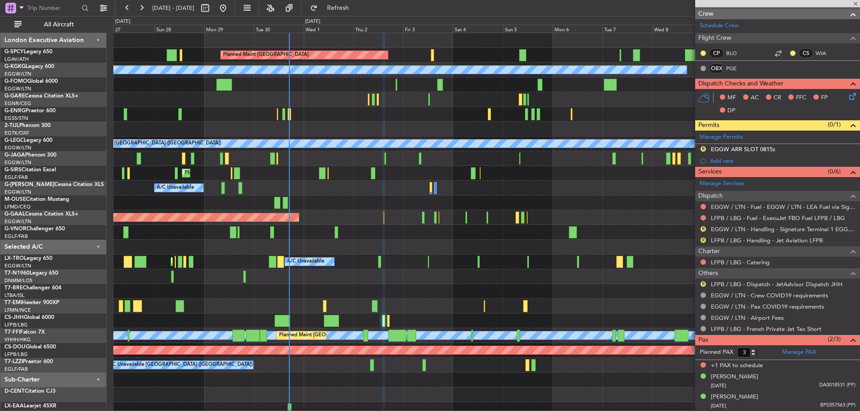
type input "4"
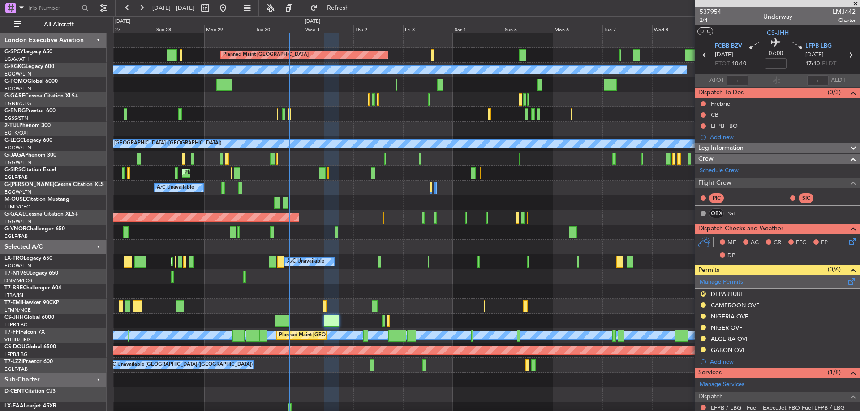
scroll to position [186, 0]
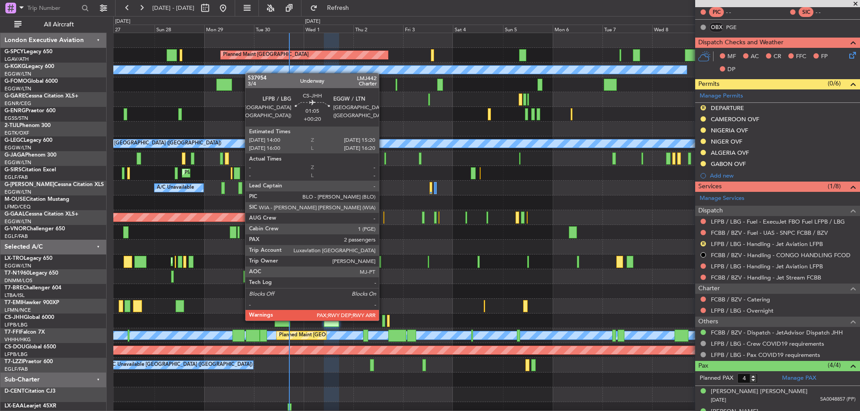
click at [383, 320] on div at bounding box center [383, 321] width 3 height 12
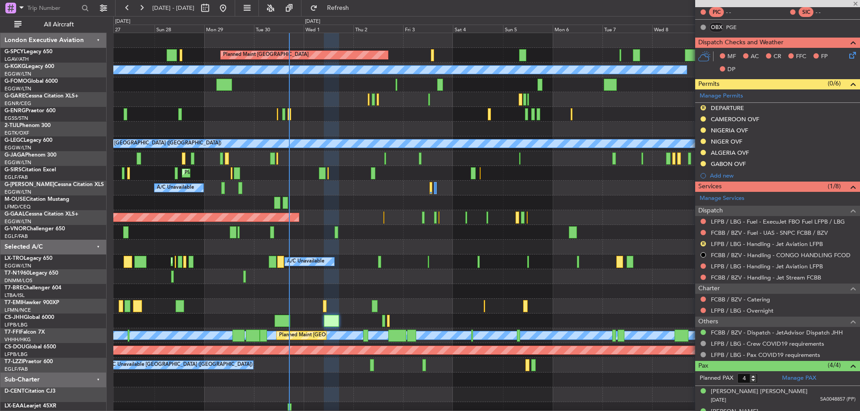
type input "+00:20"
type input "3"
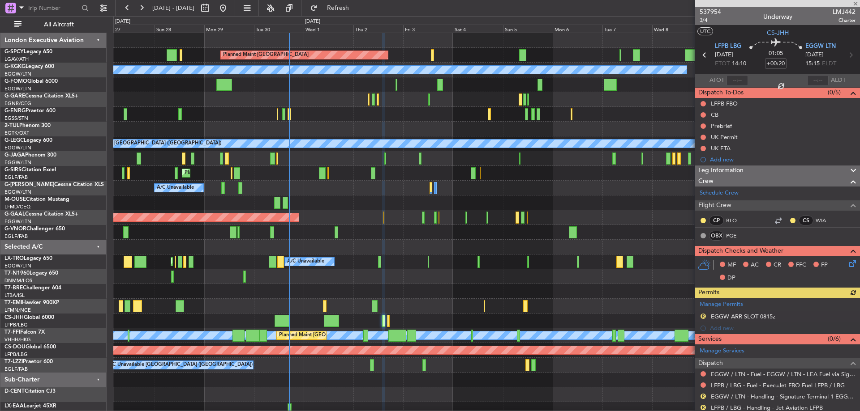
scroll to position [86, 0]
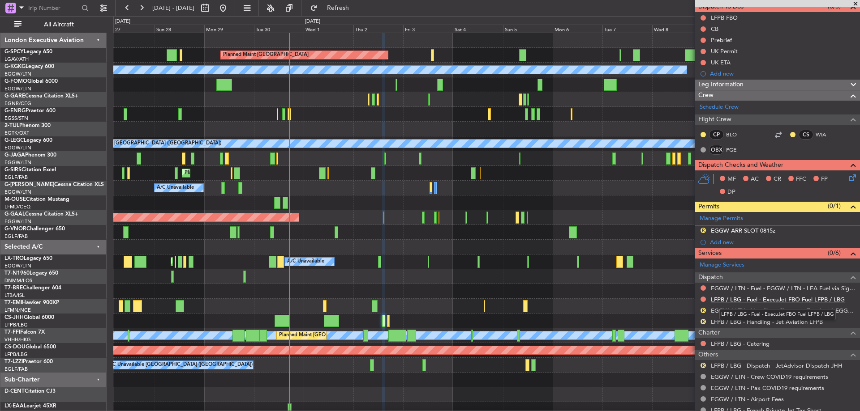
click at [834, 297] on link "LFPB / LBG - Fuel - ExecuJet FBO Fuel LFPB / LBG" at bounding box center [778, 300] width 134 height 8
click at [219, 280] on div "AOG Maint London ([GEOGRAPHIC_DATA])" at bounding box center [486, 277] width 746 height 15
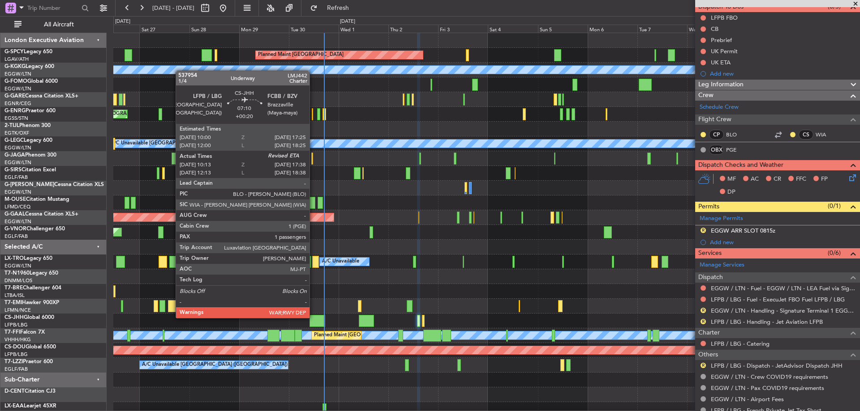
click at [313, 317] on div at bounding box center [317, 321] width 16 height 12
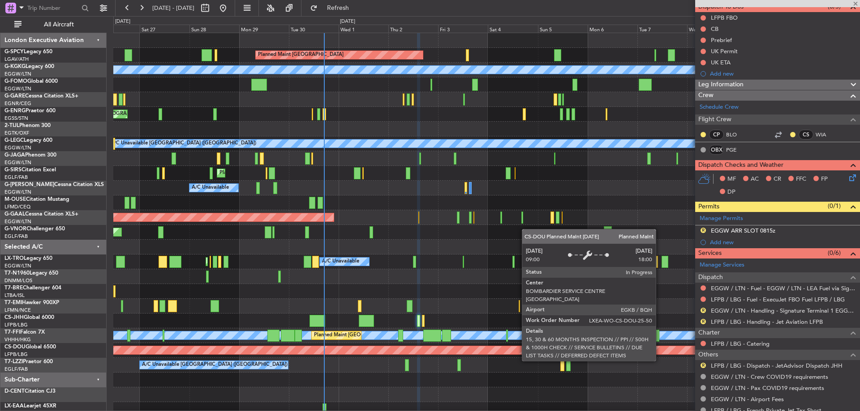
type input "10:23"
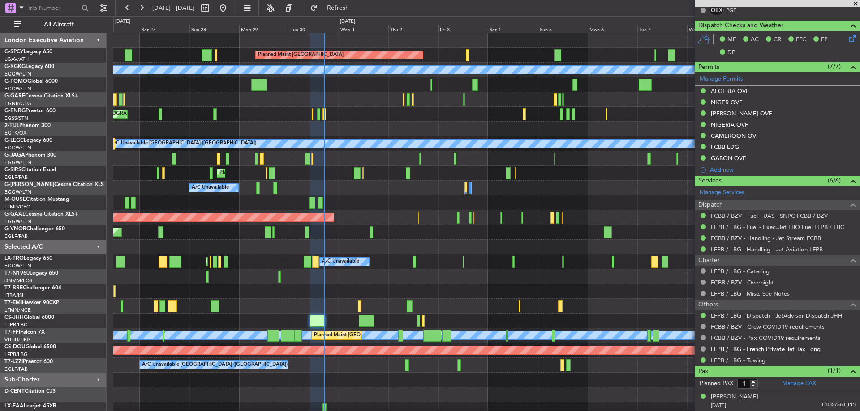
scroll to position [214, 0]
click at [357, 5] on span "Refresh" at bounding box center [338, 8] width 38 height 6
click at [778, 313] on link "LFPB / LBG - Dispatch - JetAdvisor Dispatch JHH" at bounding box center [777, 316] width 132 height 8
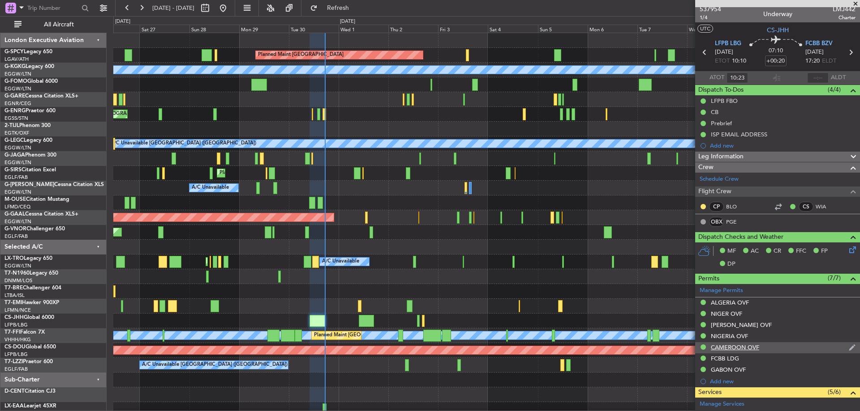
scroll to position [0, 0]
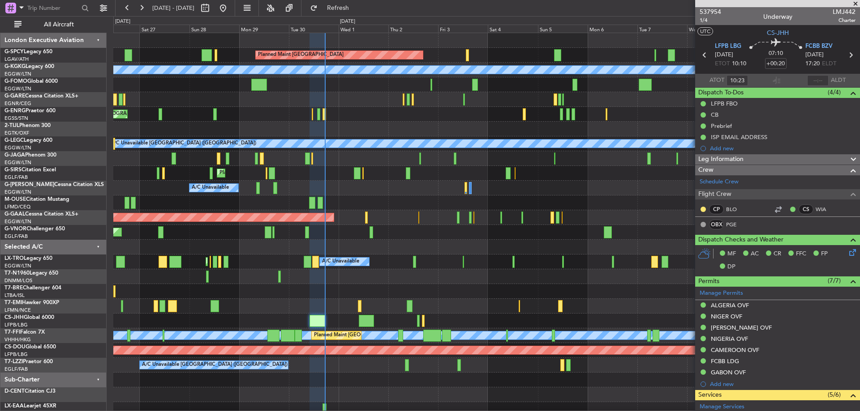
click at [707, 7] on div at bounding box center [777, 3] width 165 height 7
click at [715, 13] on span "537954" at bounding box center [709, 11] width 21 height 9
click at [856, 2] on span at bounding box center [855, 4] width 9 height 8
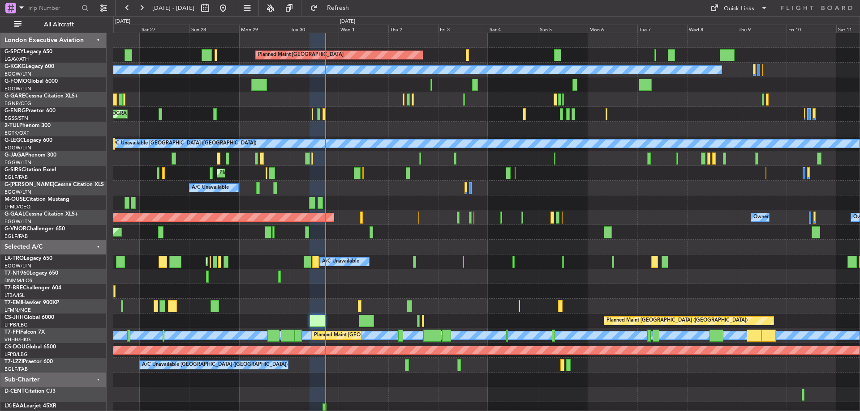
type input "0"
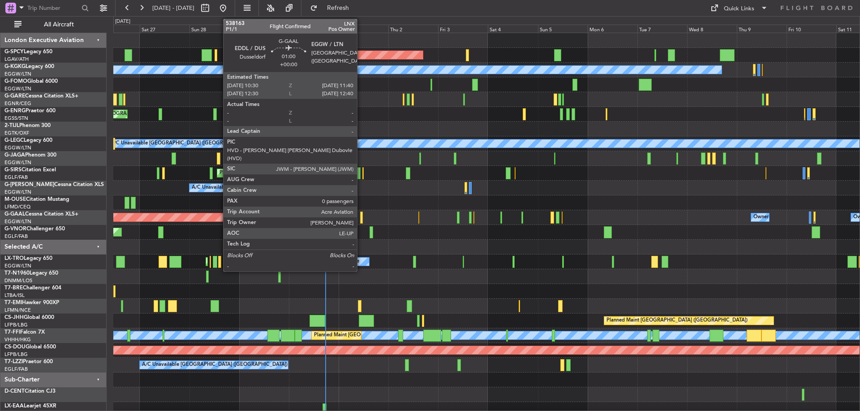
click at [361, 220] on div at bounding box center [361, 218] width 3 height 12
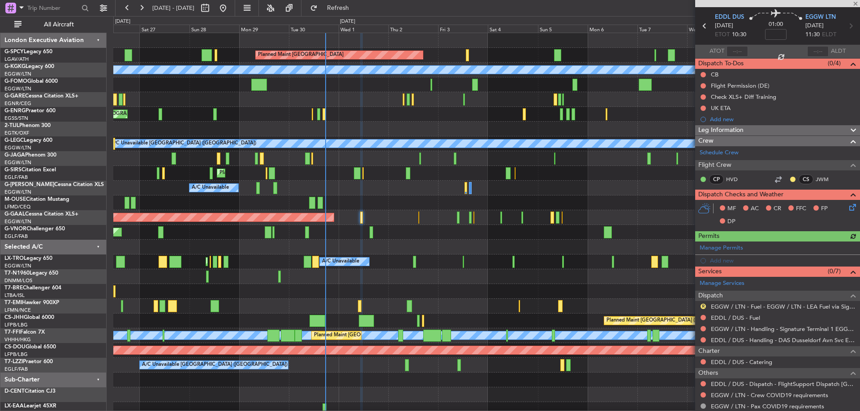
scroll to position [55, 0]
